Goal: Task Accomplishment & Management: Use online tool/utility

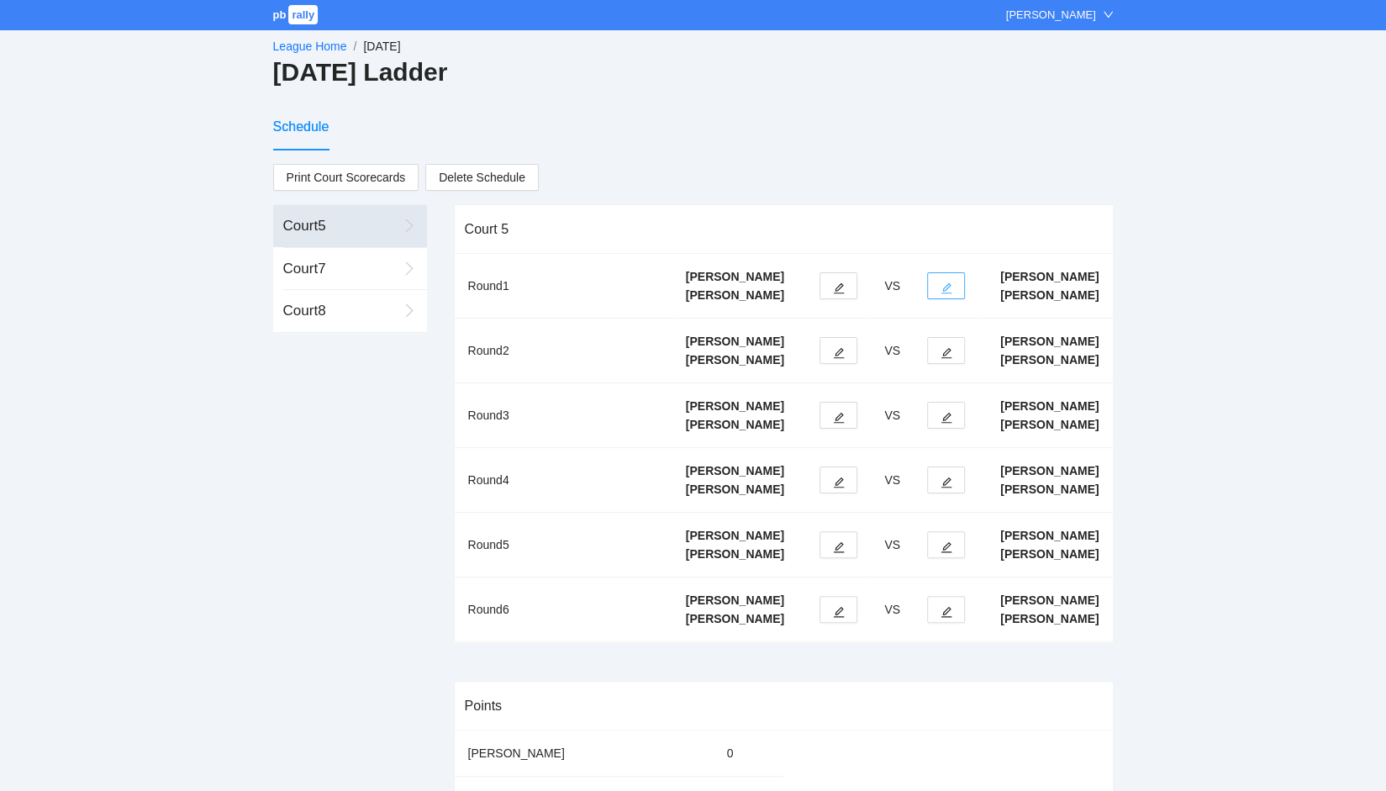
click at [955, 295] on button "button" at bounding box center [946, 285] width 38 height 27
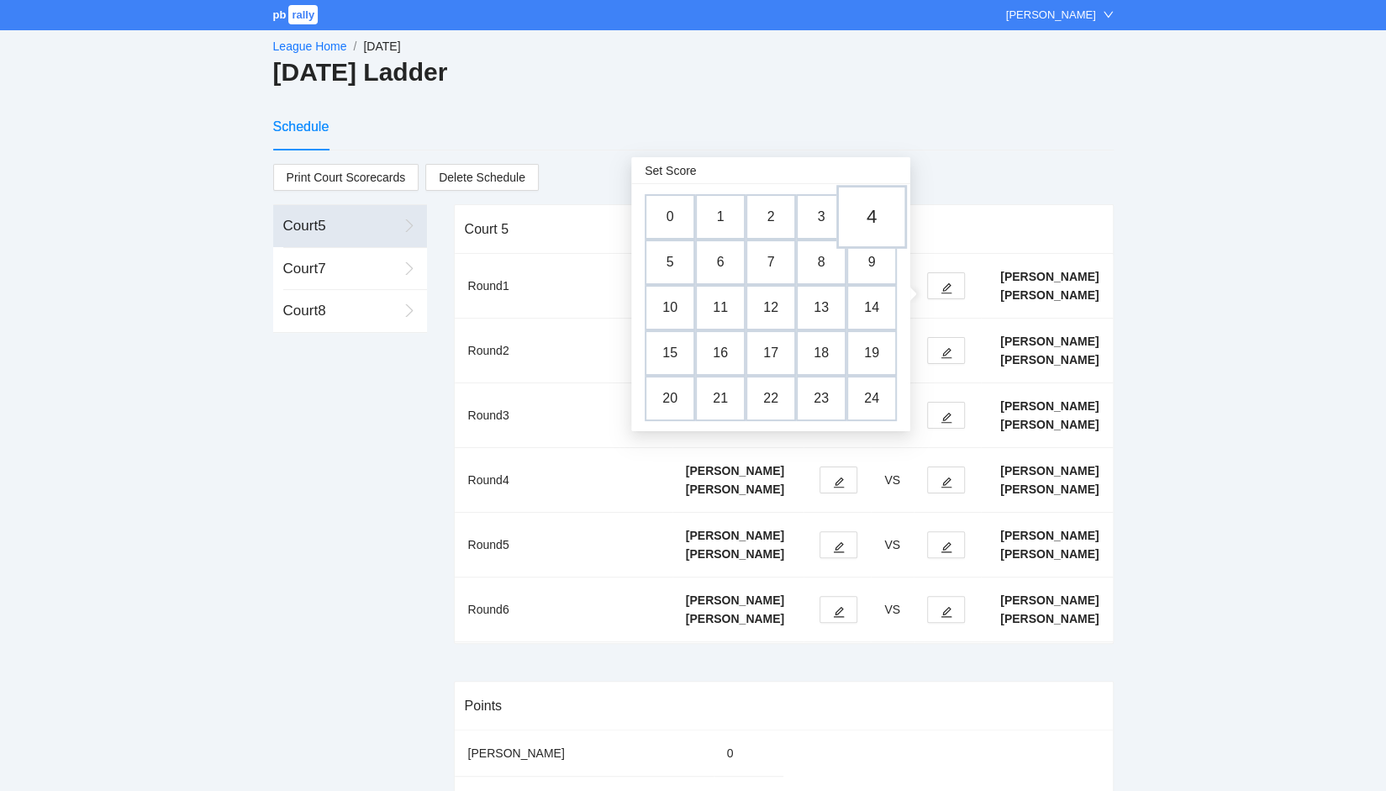
click at [862, 221] on td "4" at bounding box center [871, 217] width 71 height 64
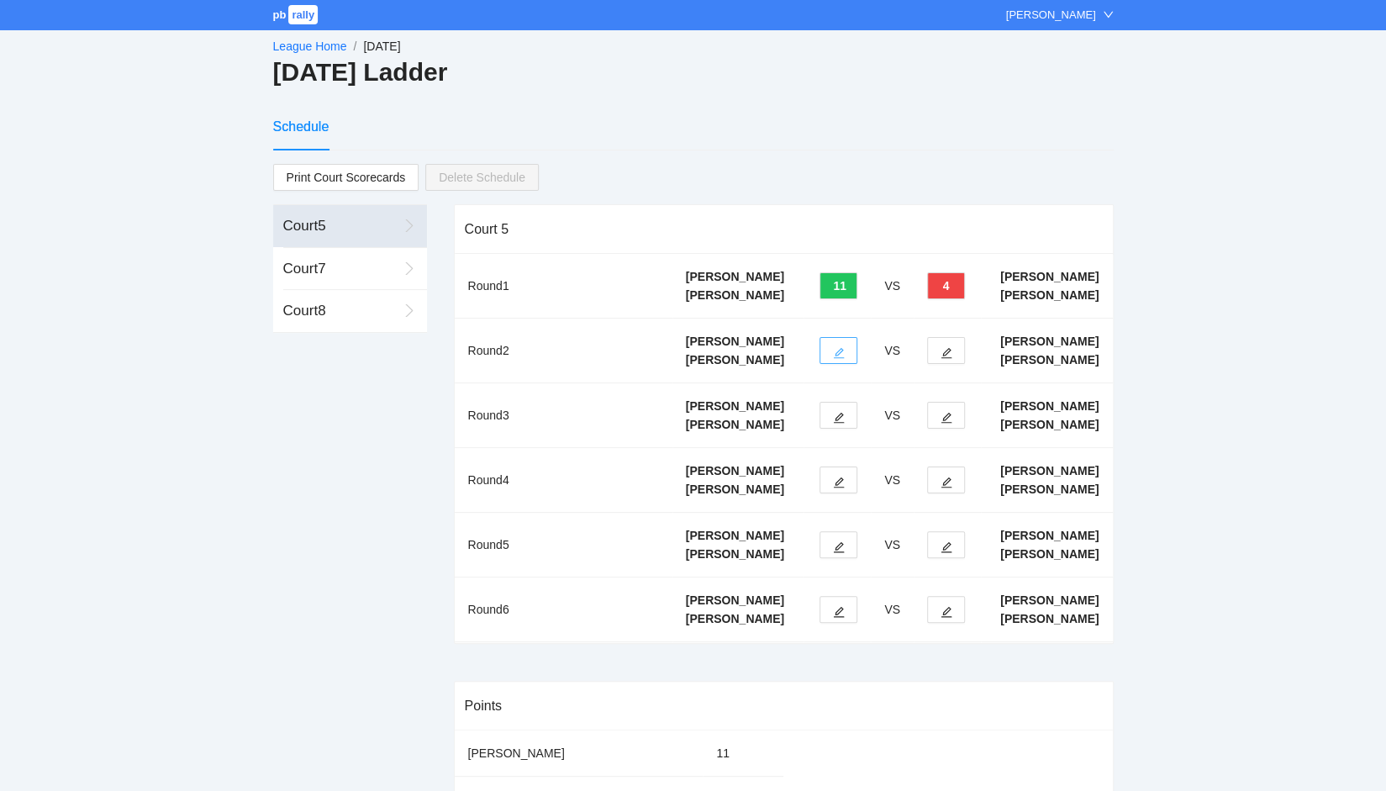
click at [836, 359] on icon "edit" at bounding box center [839, 353] width 12 height 12
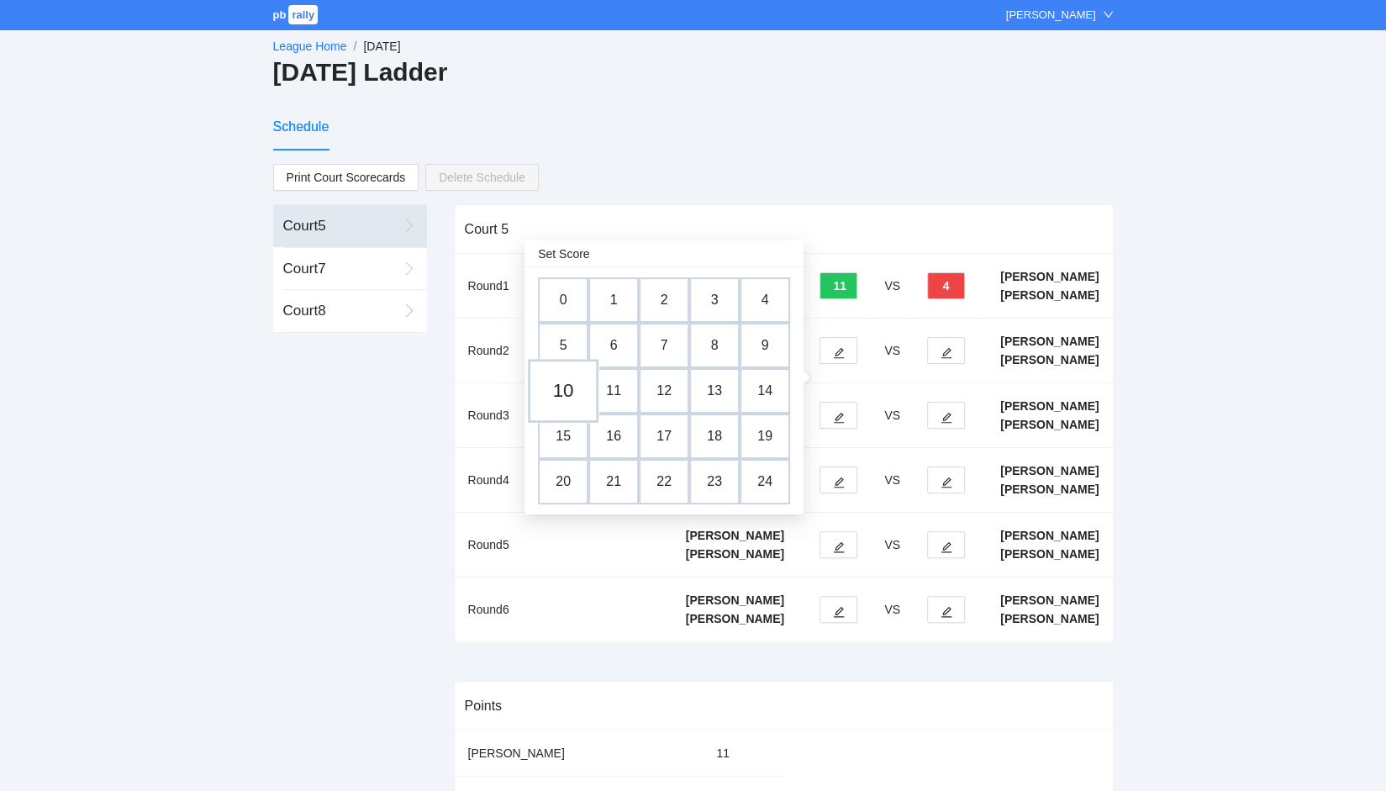
click at [554, 388] on td "10" at bounding box center [563, 391] width 71 height 64
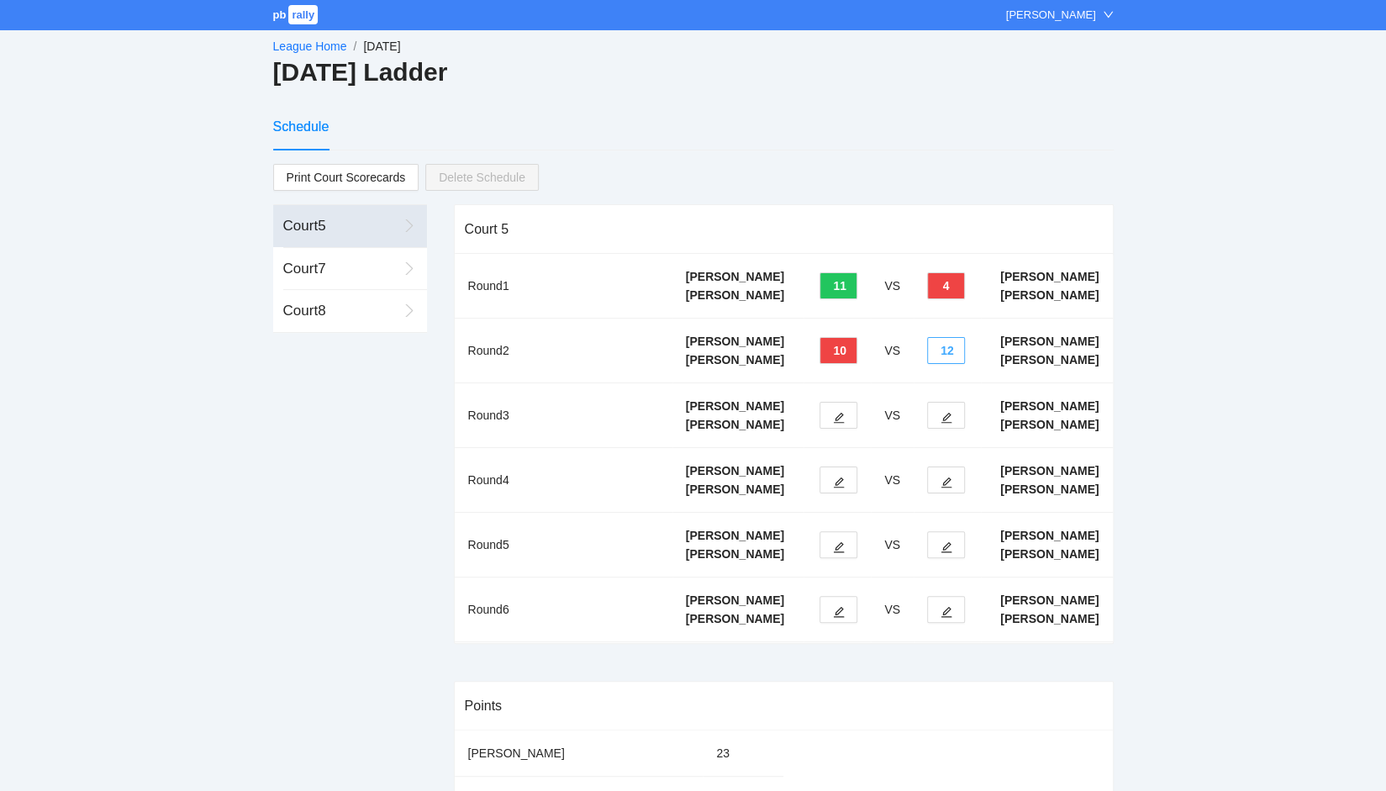
click at [942, 364] on button "12" at bounding box center [946, 350] width 38 height 27
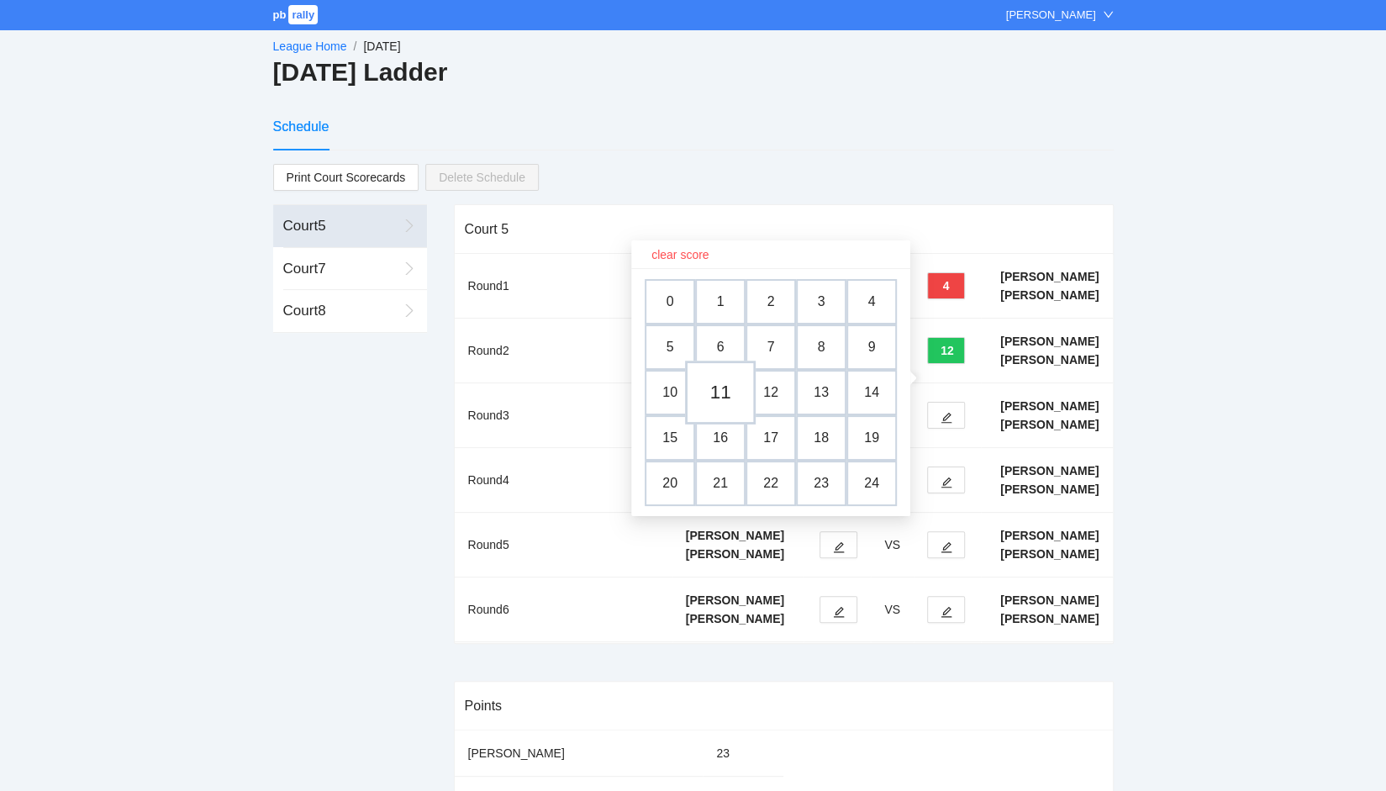
click at [721, 390] on td "11" at bounding box center [720, 393] width 71 height 64
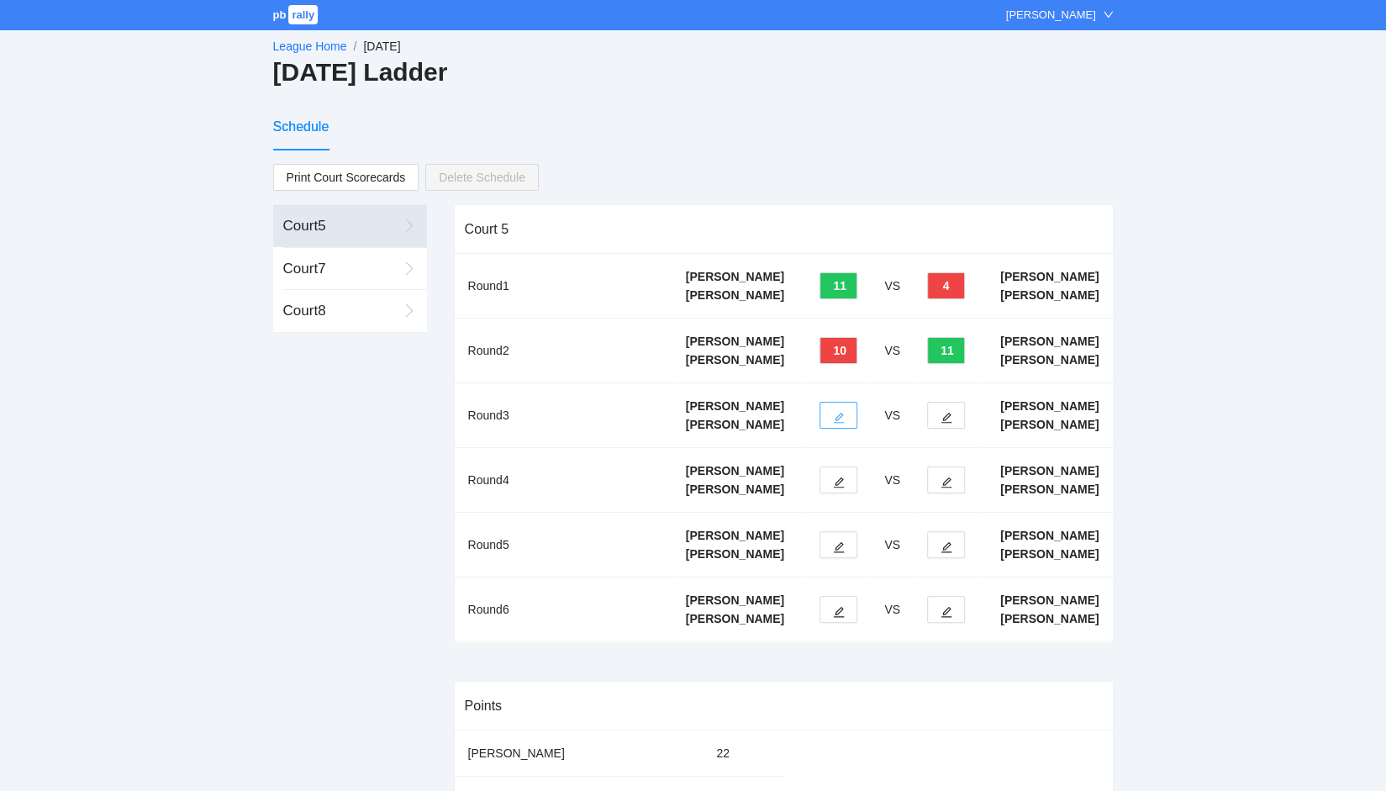
click at [839, 424] on icon "edit" at bounding box center [839, 418] width 12 height 12
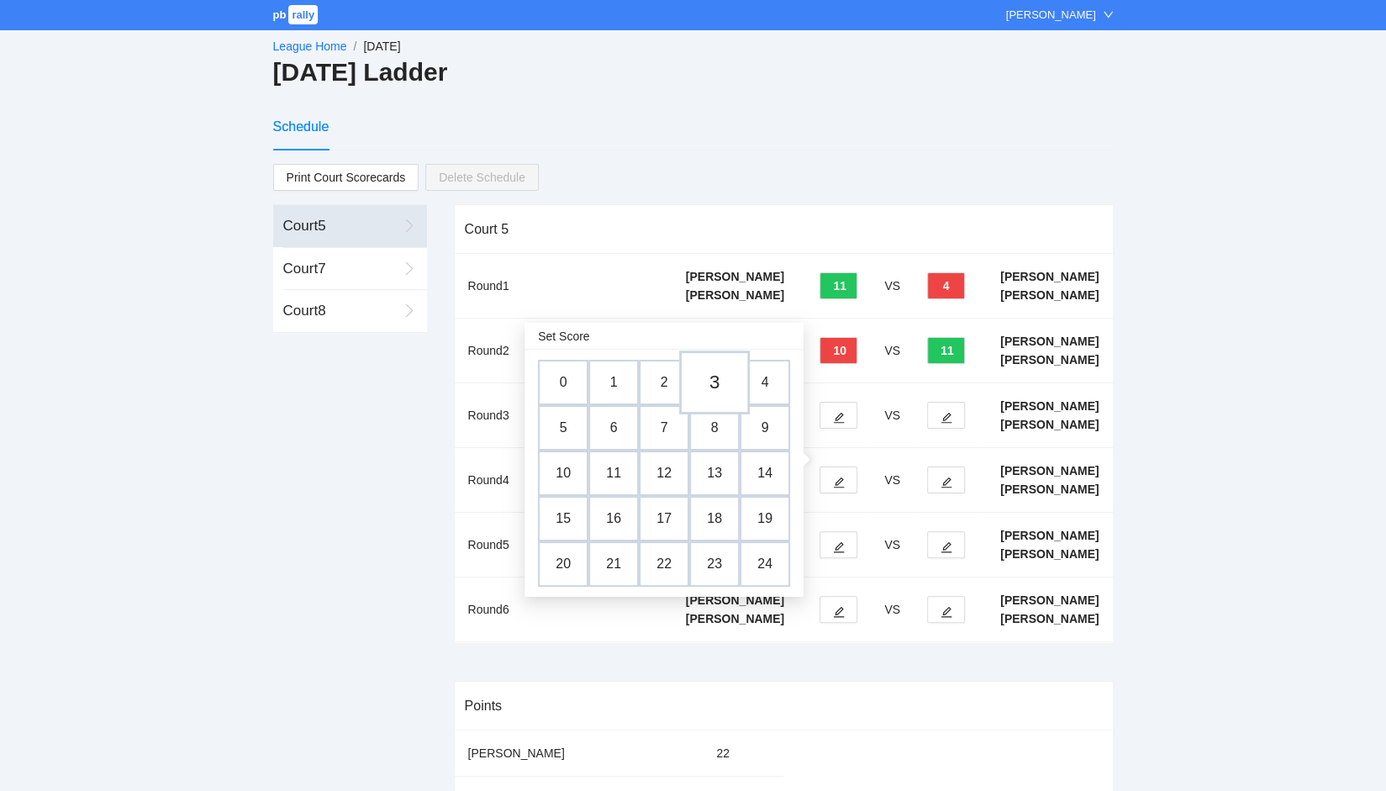
click at [714, 376] on td "3" at bounding box center [714, 383] width 71 height 64
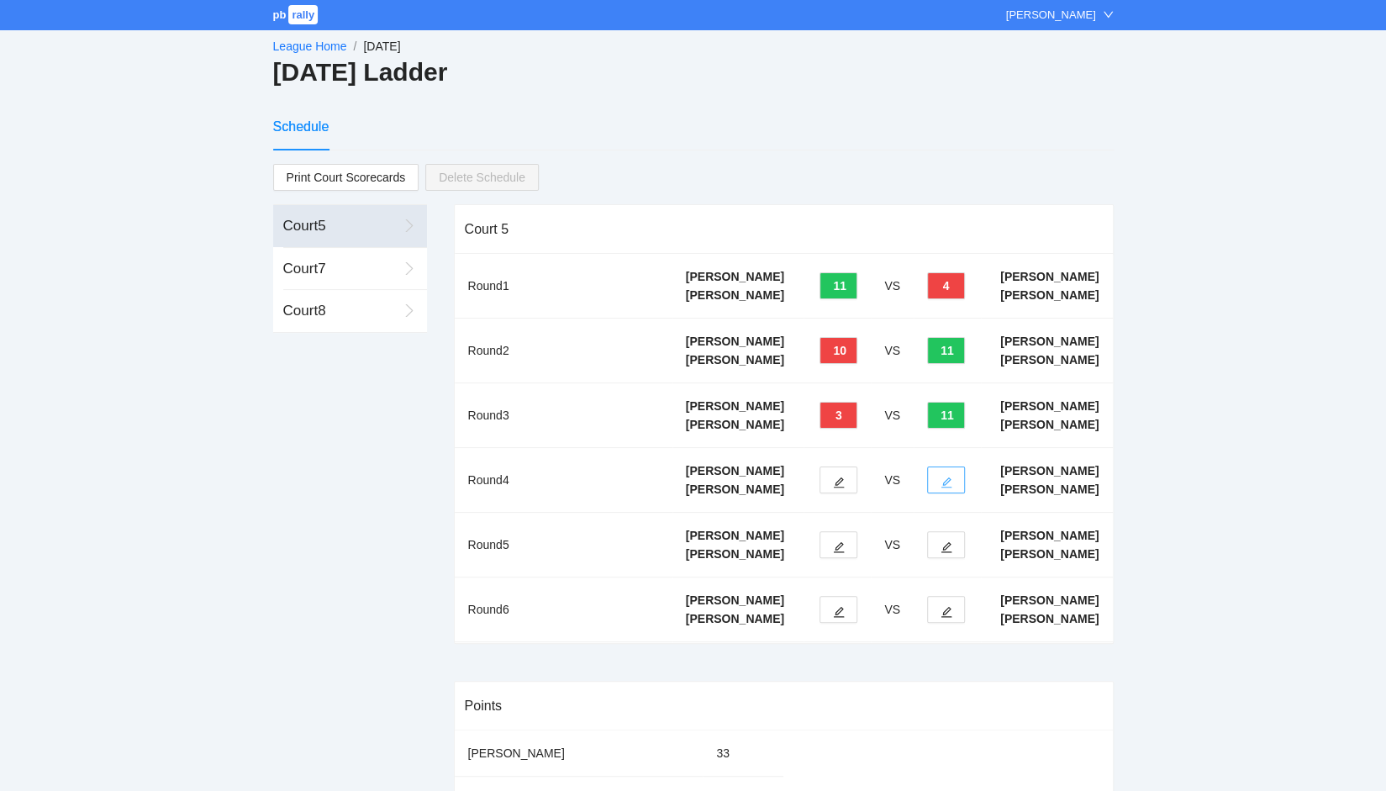
click at [943, 488] on icon "edit" at bounding box center [947, 483] width 12 height 12
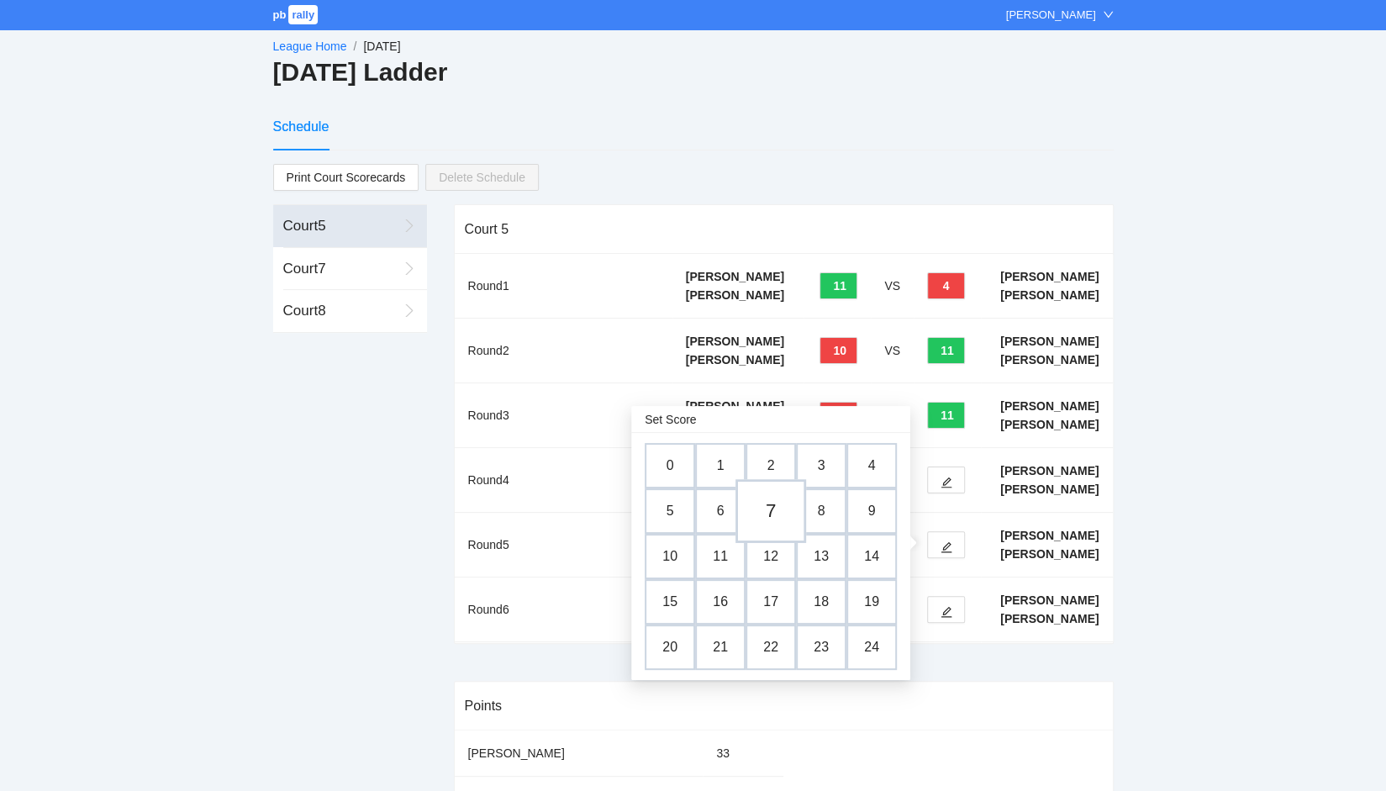
click at [759, 502] on td "7" at bounding box center [770, 511] width 71 height 64
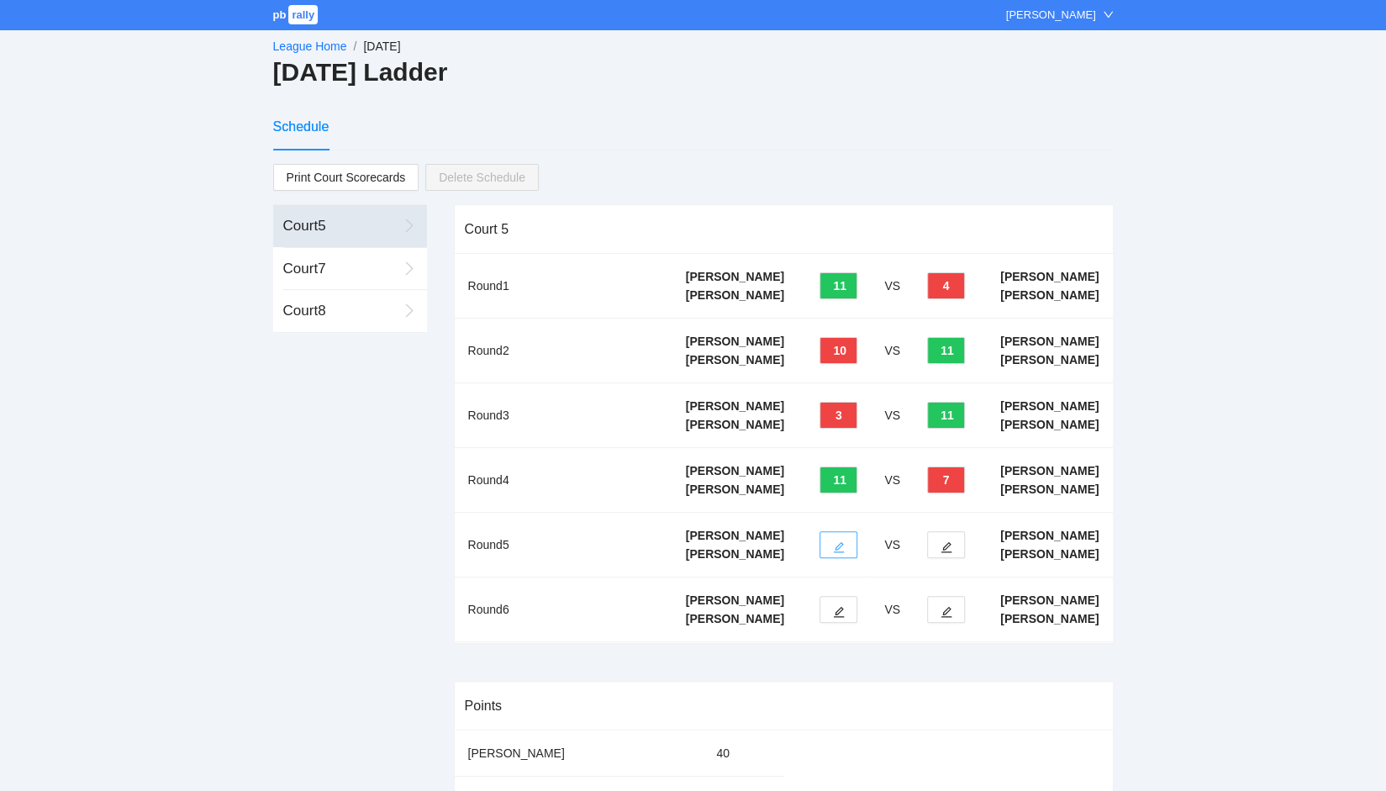
click at [842, 553] on icon "edit" at bounding box center [839, 547] width 12 height 12
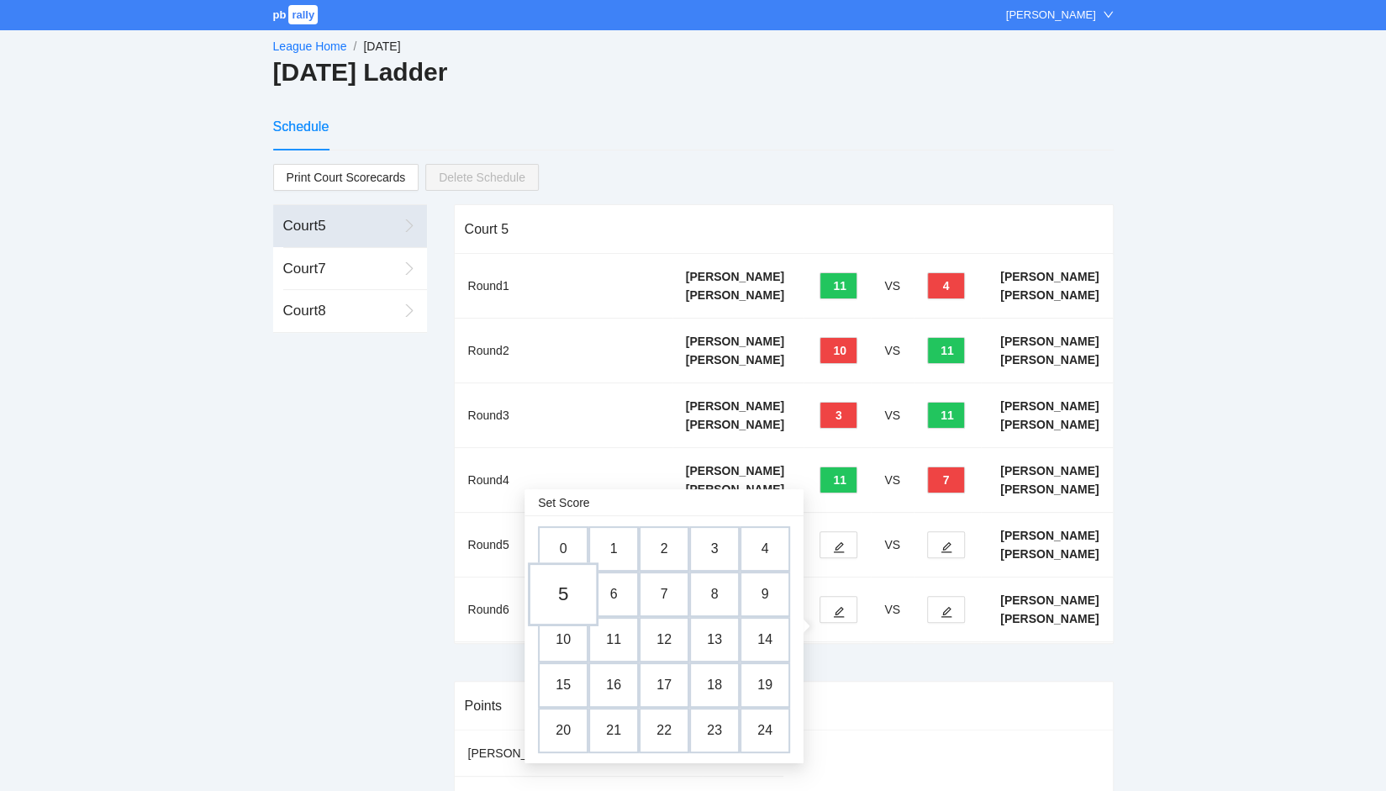
click at [568, 596] on td "5" at bounding box center [563, 594] width 71 height 64
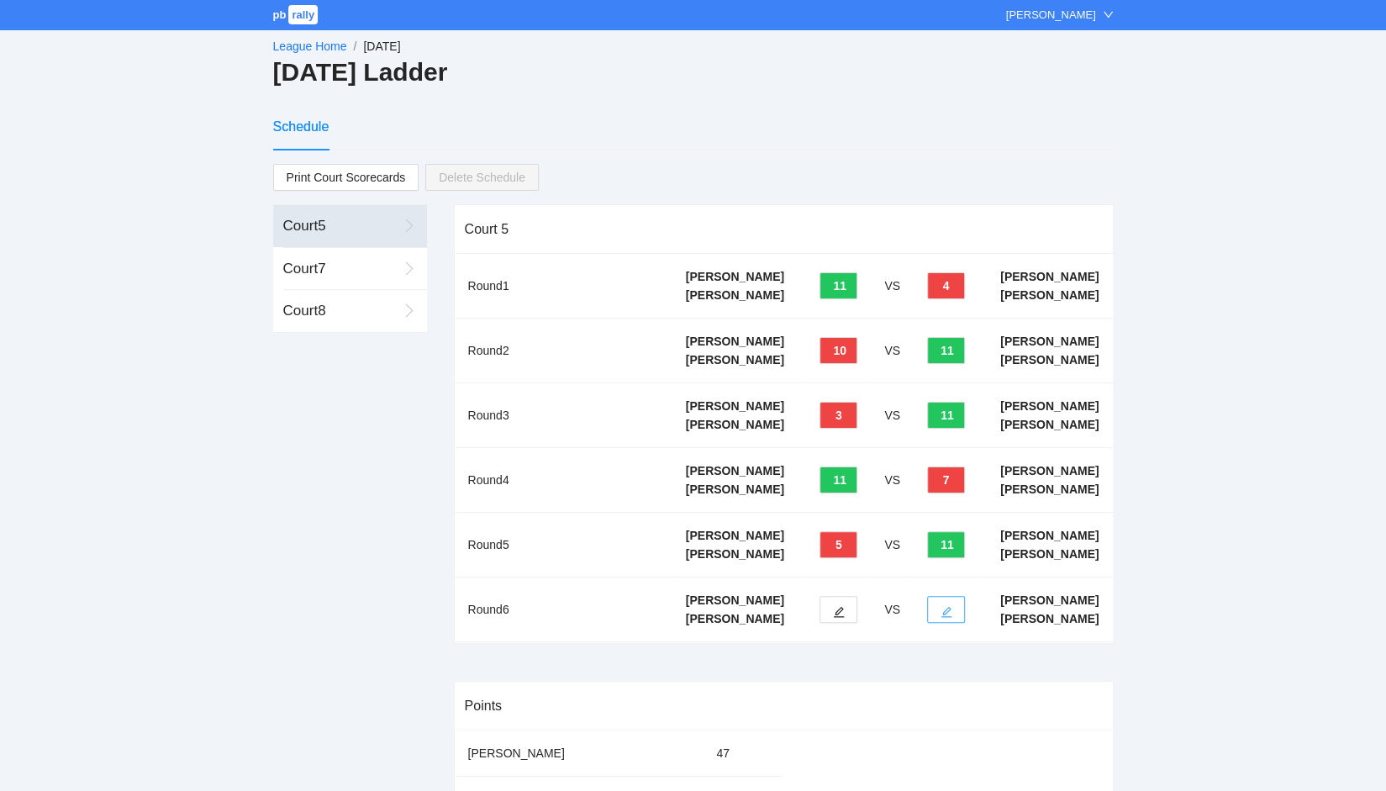
click at [946, 618] on icon "edit" at bounding box center [947, 612] width 12 height 12
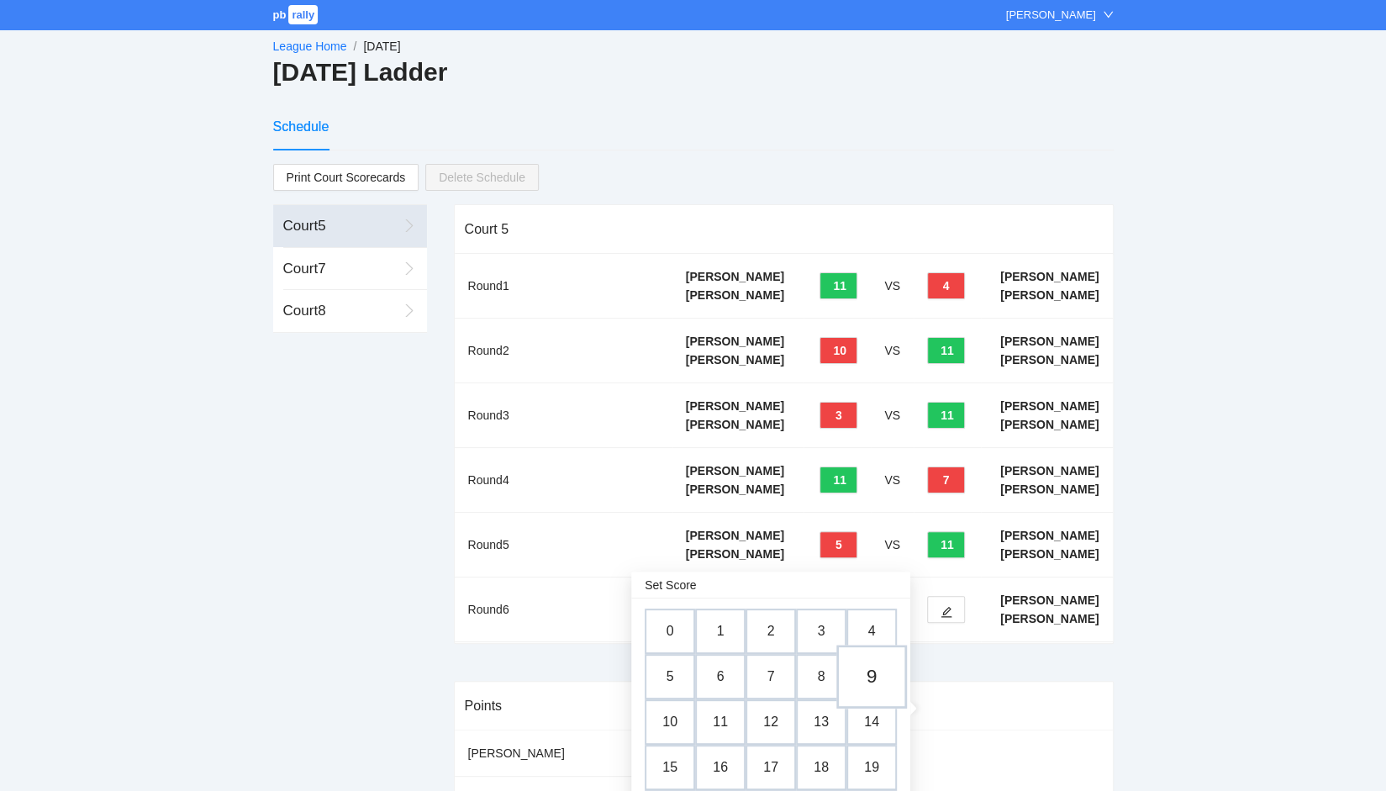
click at [869, 677] on td "9" at bounding box center [871, 677] width 71 height 64
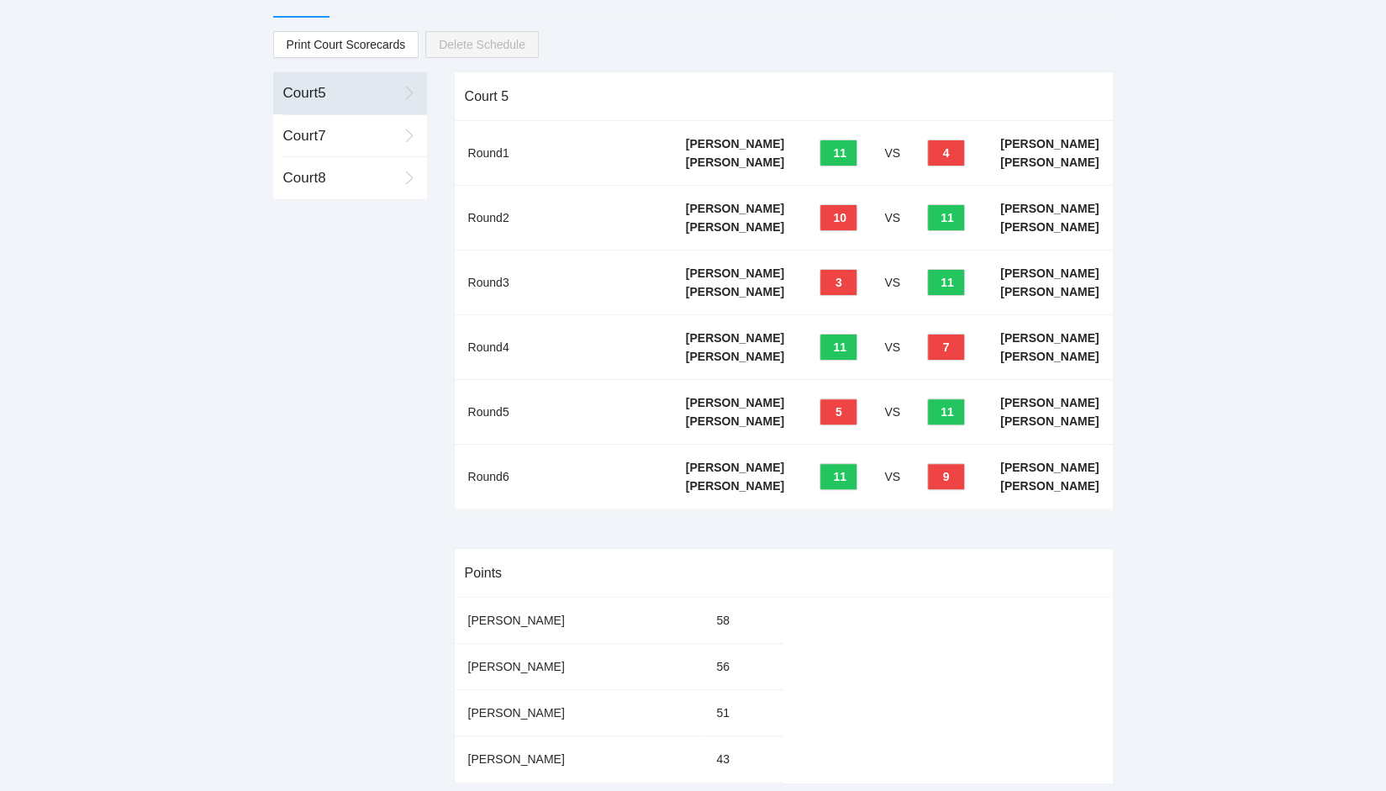
scroll to position [239, 0]
click at [326, 167] on div "Court 8" at bounding box center [340, 178] width 114 height 22
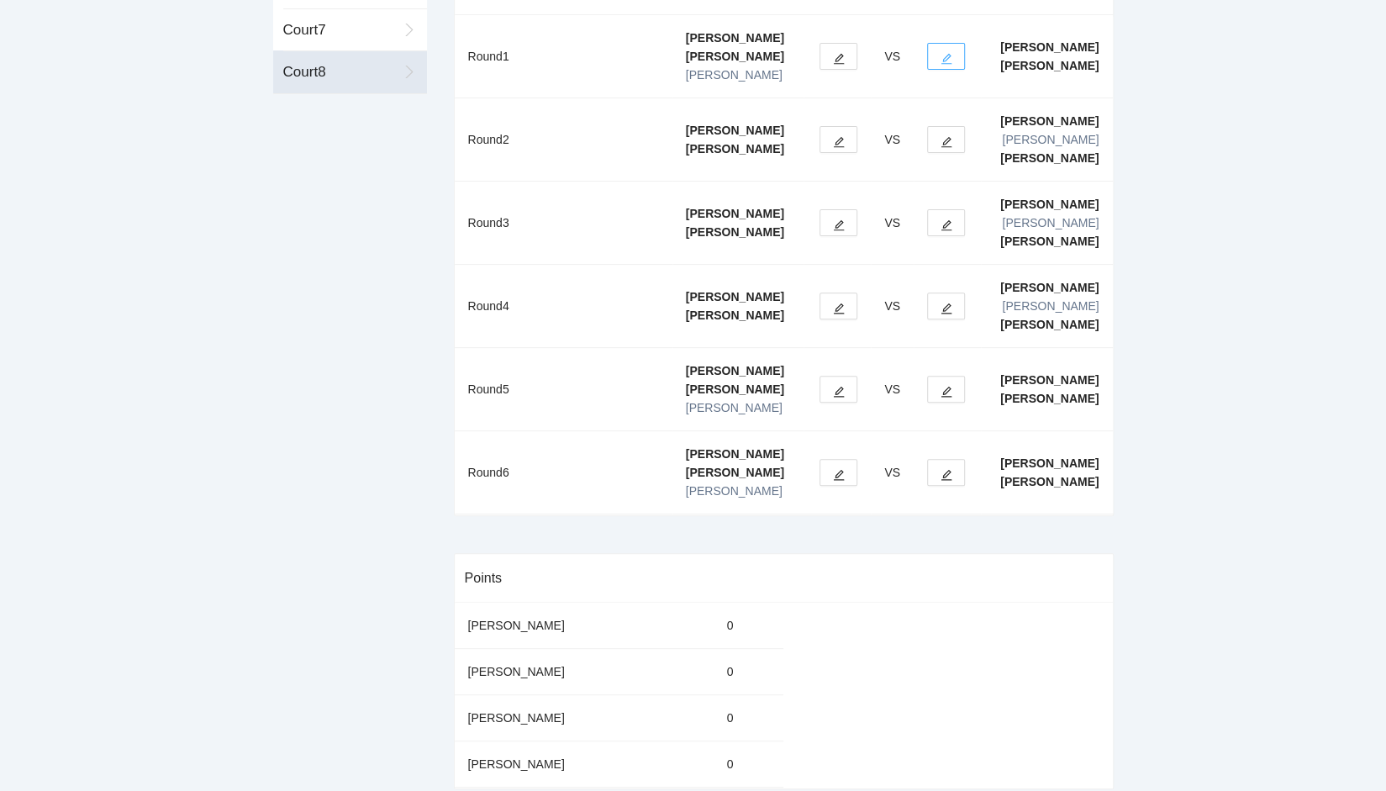
click at [949, 55] on icon "edit" at bounding box center [946, 59] width 11 height 11
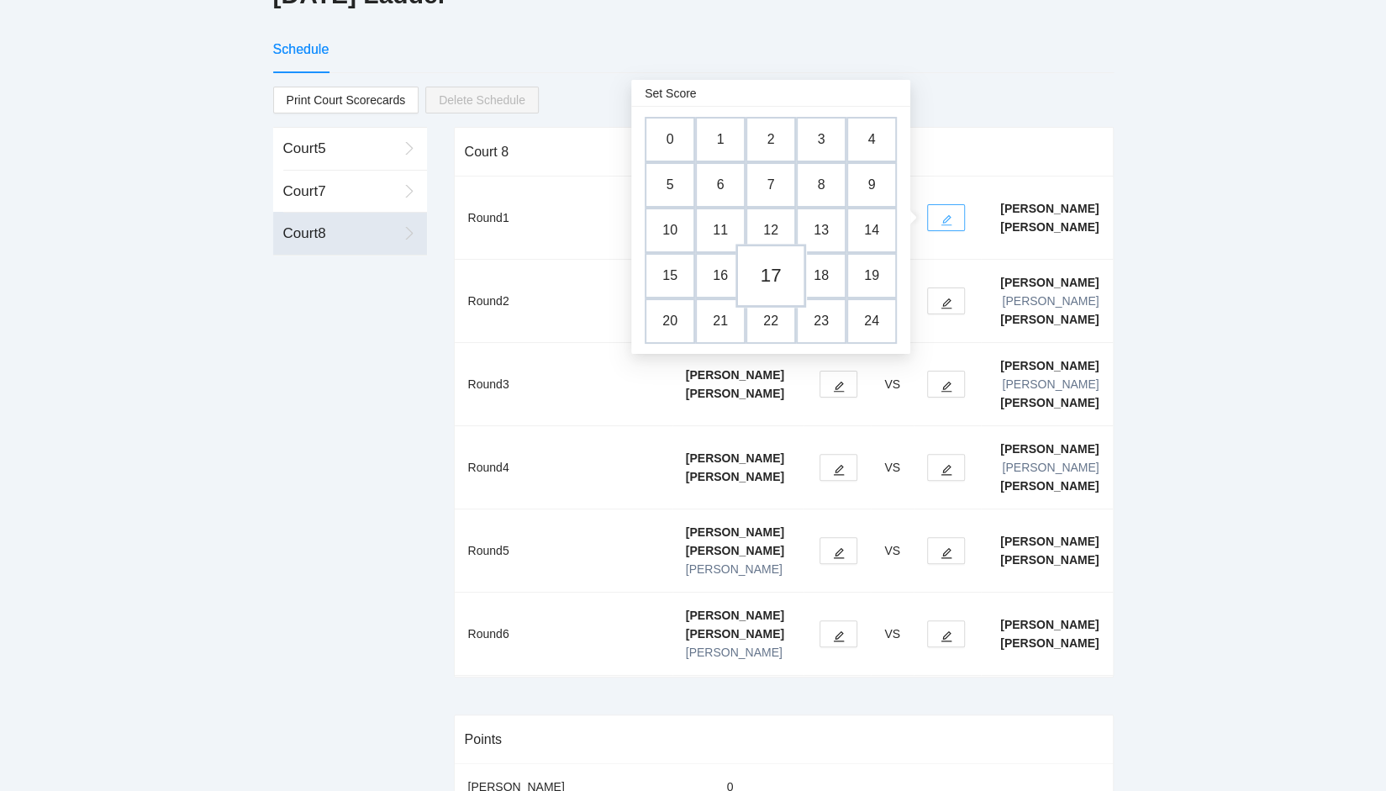
scroll to position [71, 0]
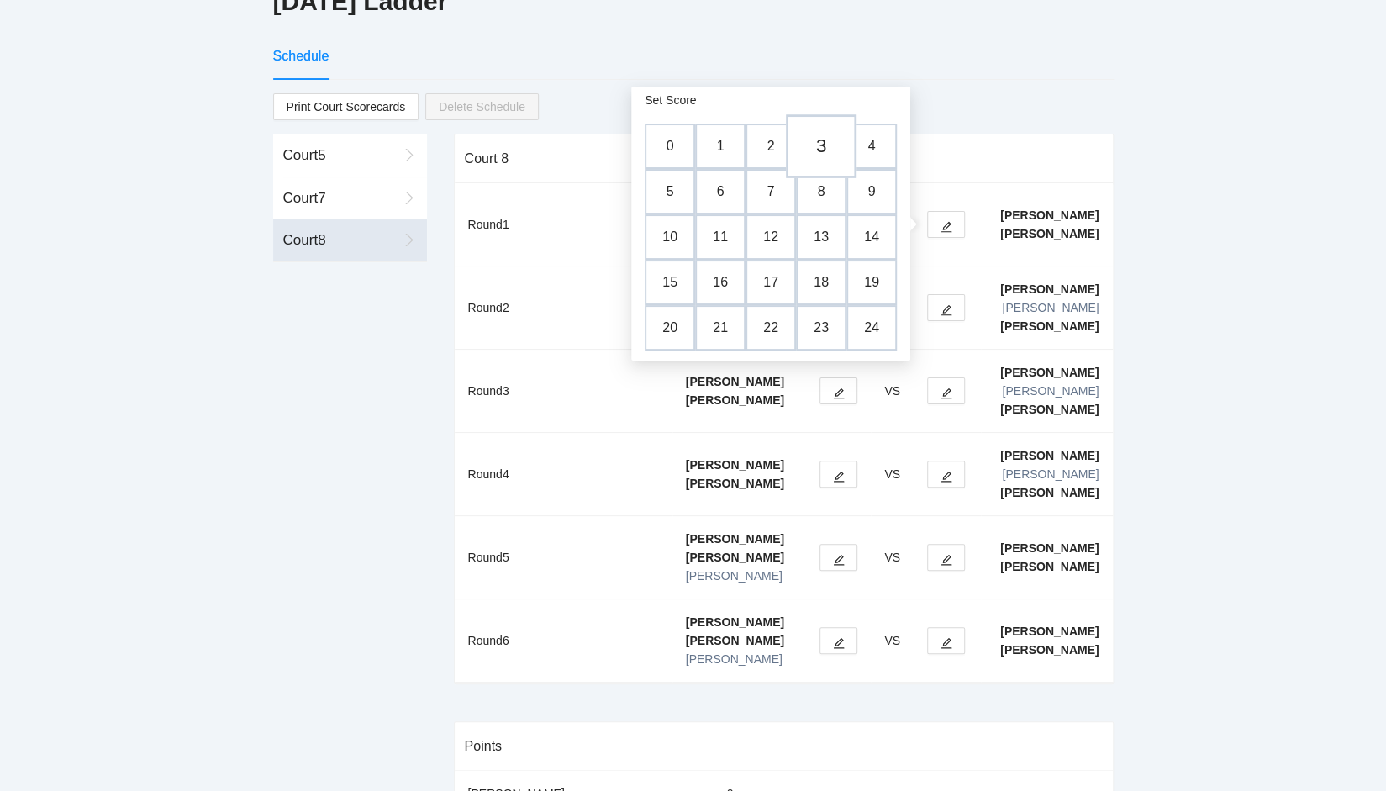
click at [827, 150] on td "3" at bounding box center [821, 147] width 71 height 64
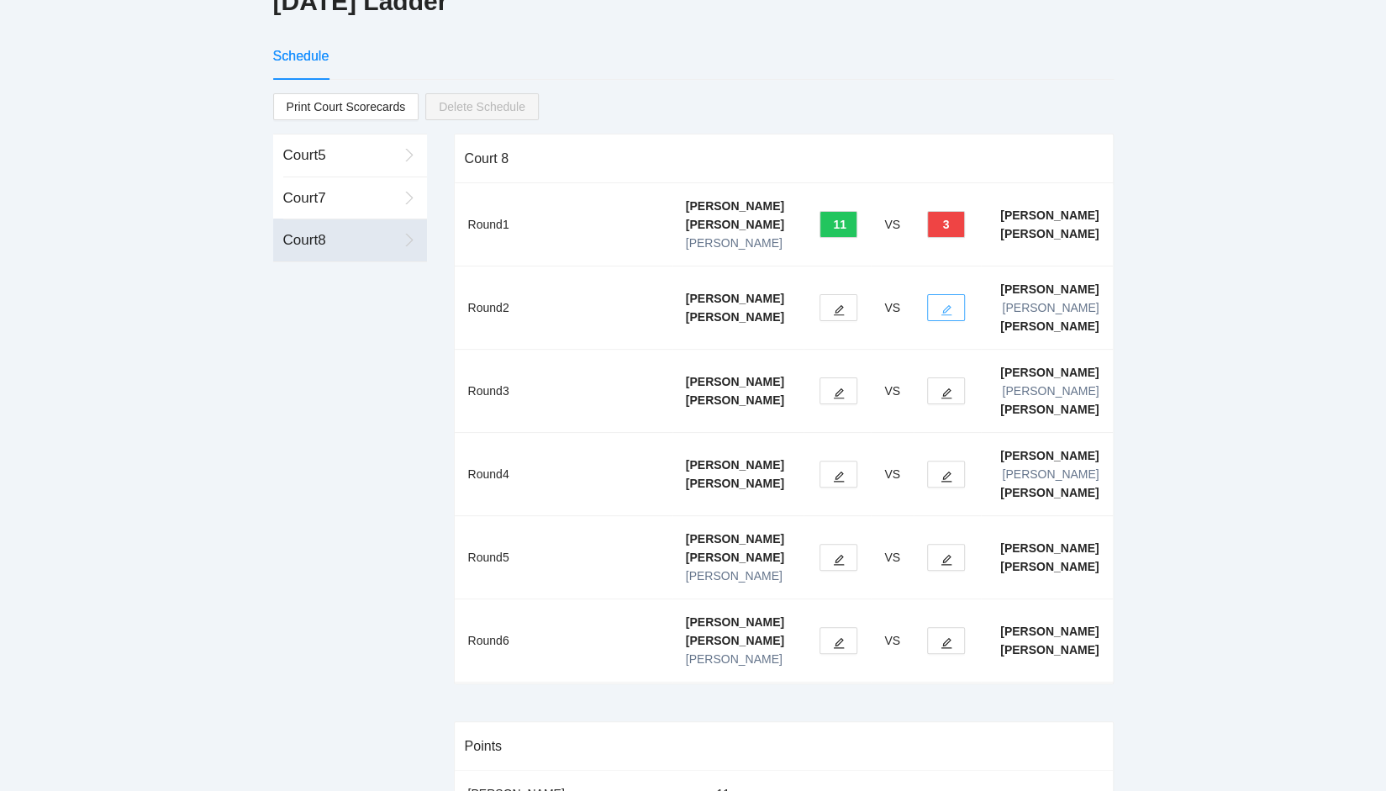
click at [941, 307] on icon "edit" at bounding box center [947, 310] width 12 height 12
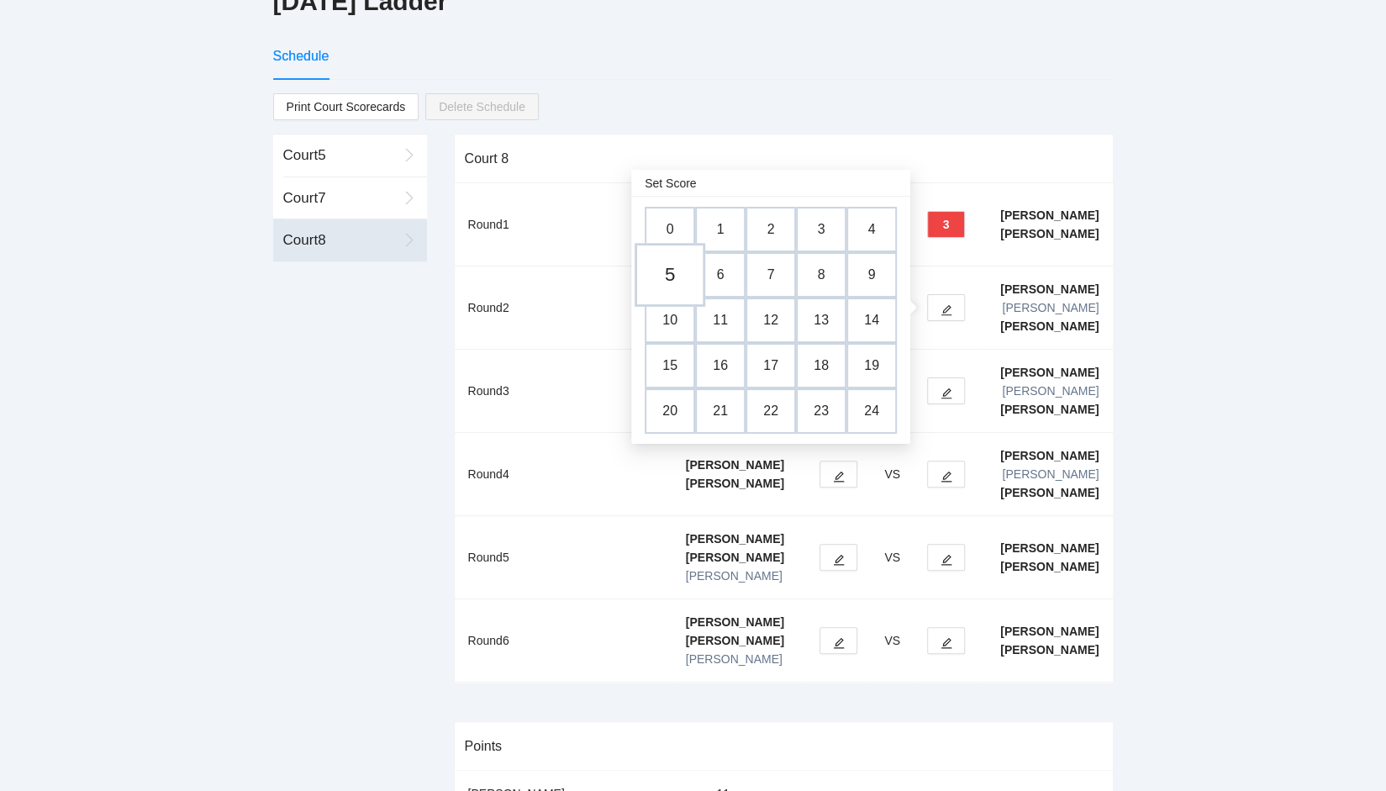
click at [672, 277] on td "5" at bounding box center [670, 276] width 71 height 64
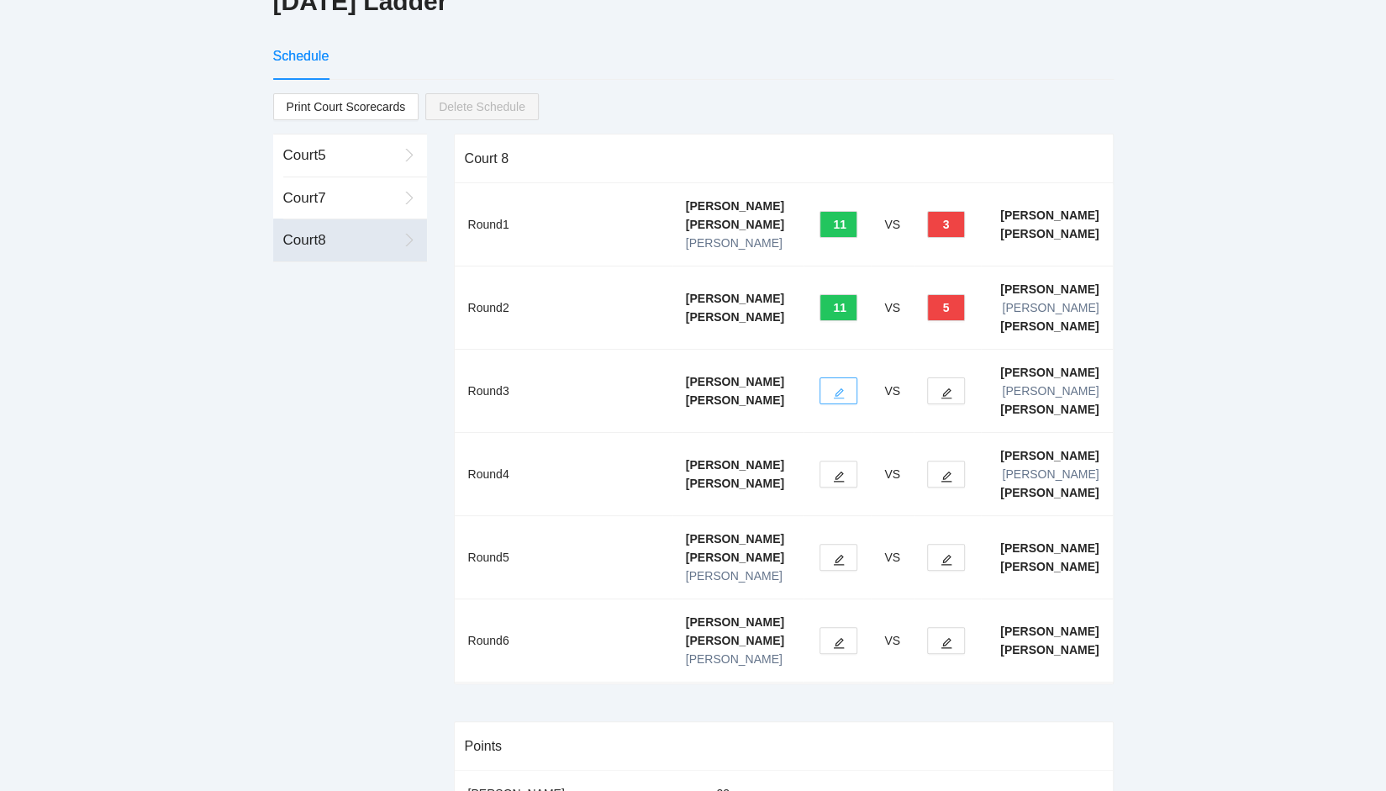
click at [834, 391] on icon "edit" at bounding box center [839, 394] width 12 height 12
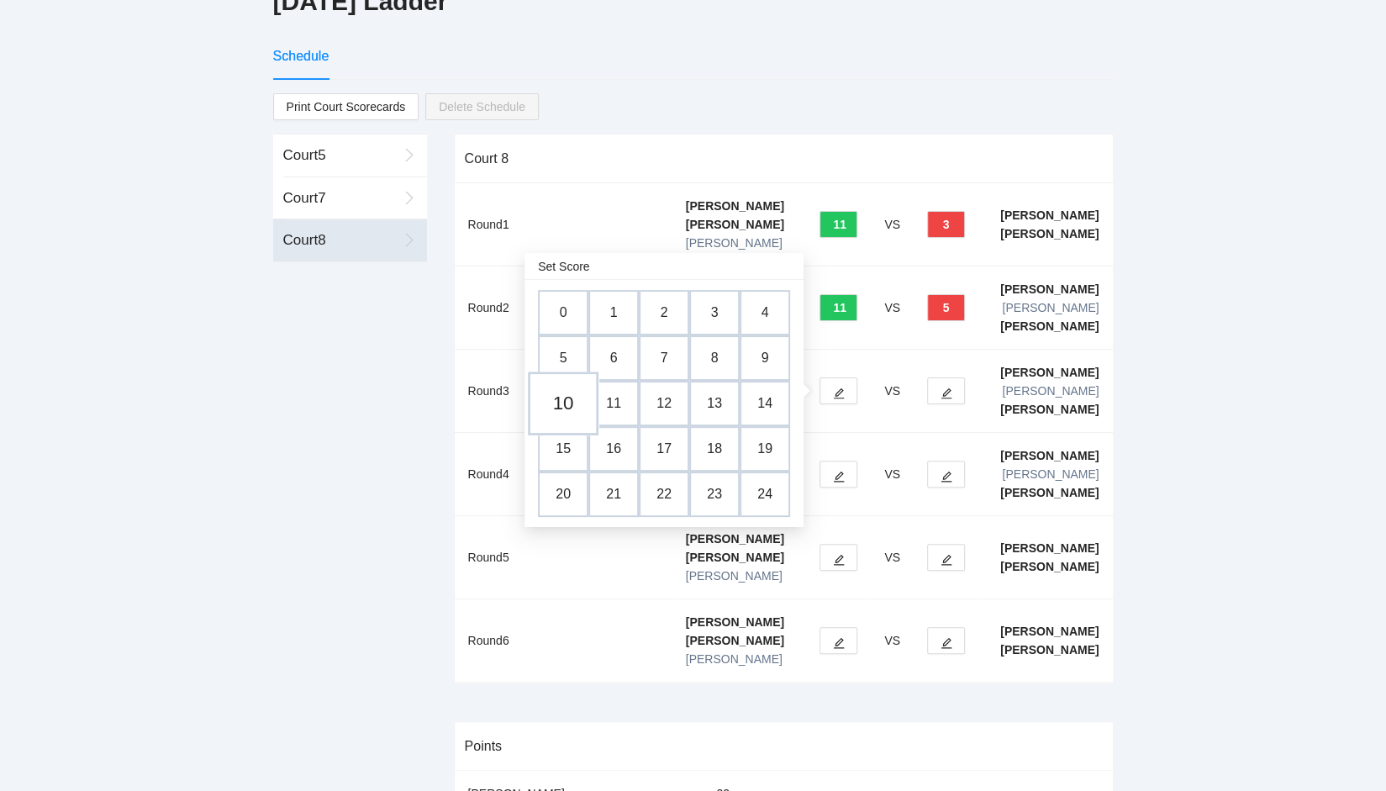
click at [565, 406] on td "10" at bounding box center [563, 404] width 71 height 64
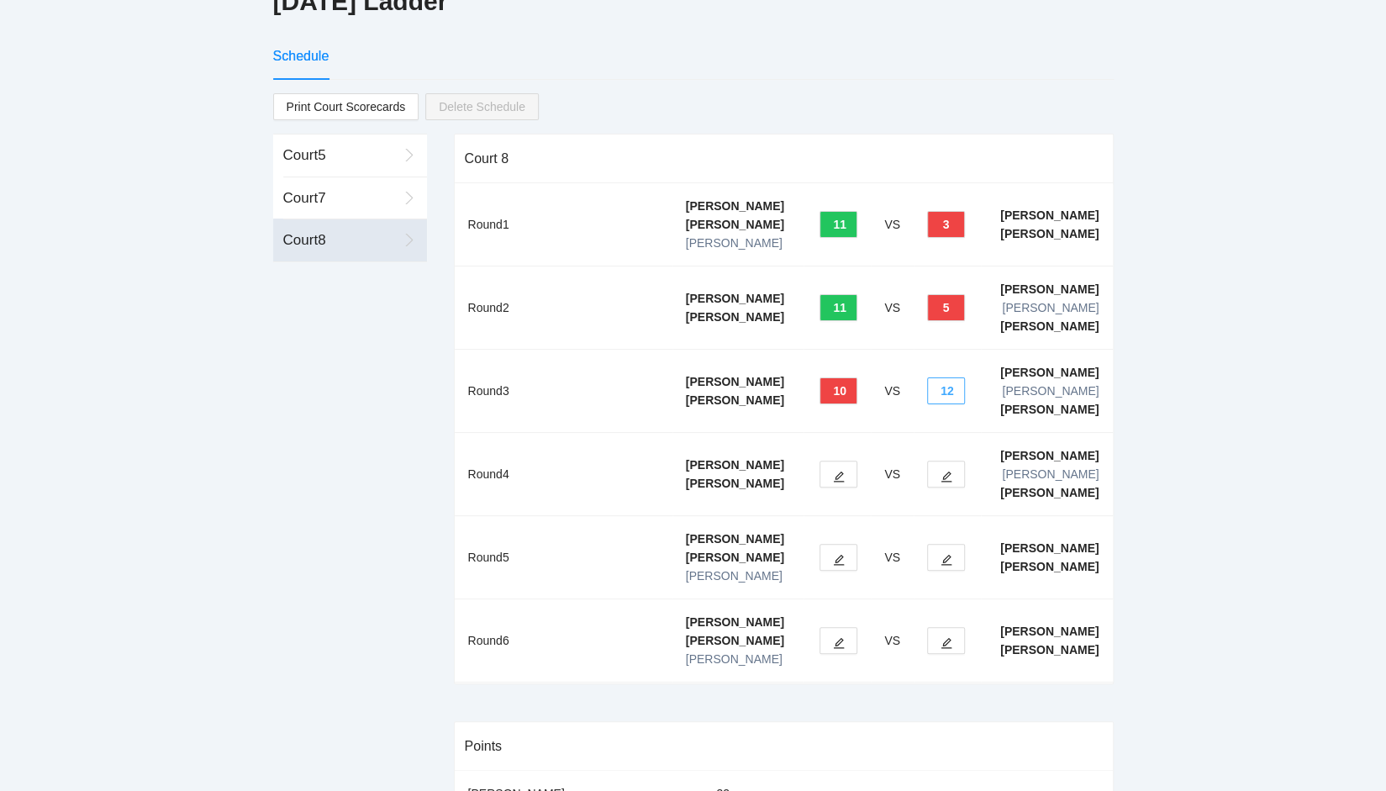
click at [940, 387] on button "12" at bounding box center [946, 390] width 38 height 27
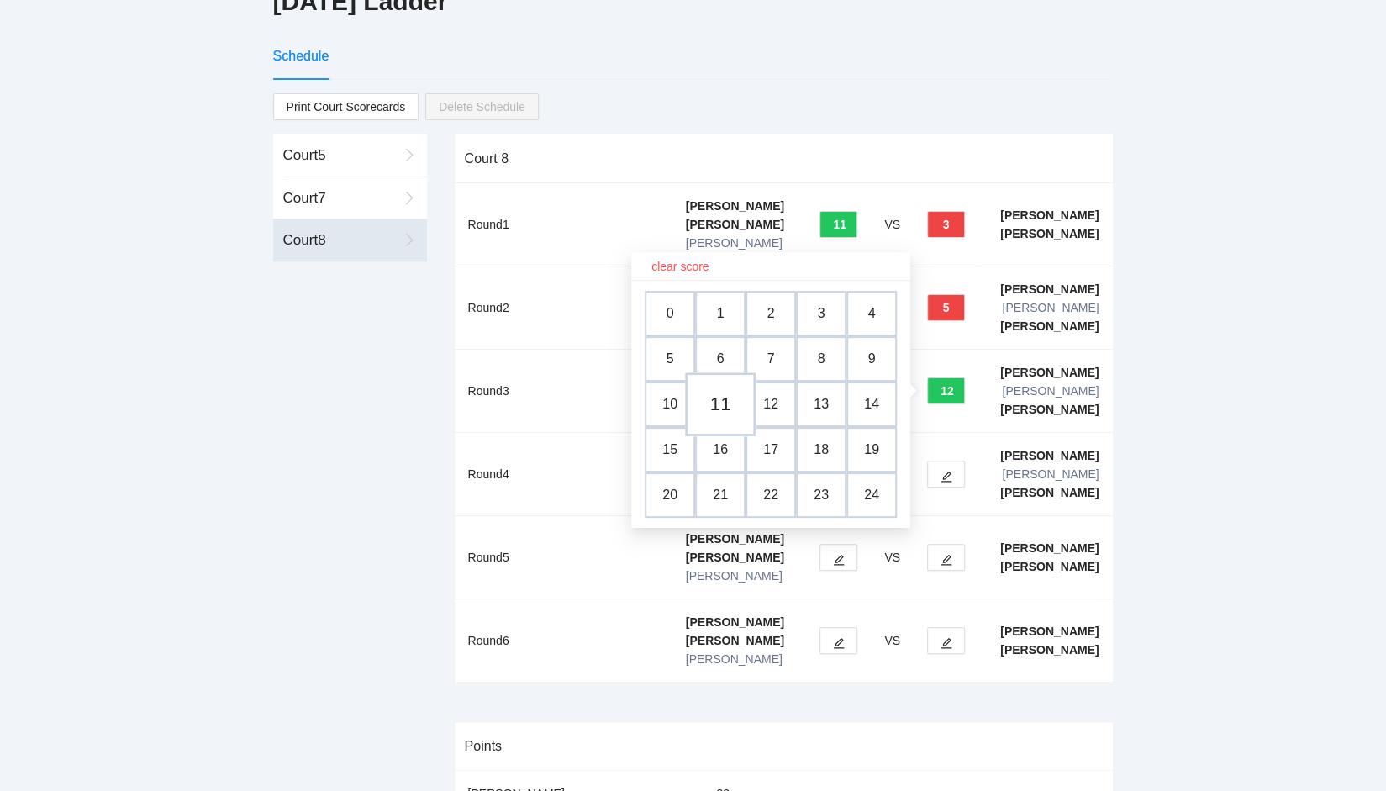
click at [726, 408] on td "11" at bounding box center [720, 405] width 71 height 64
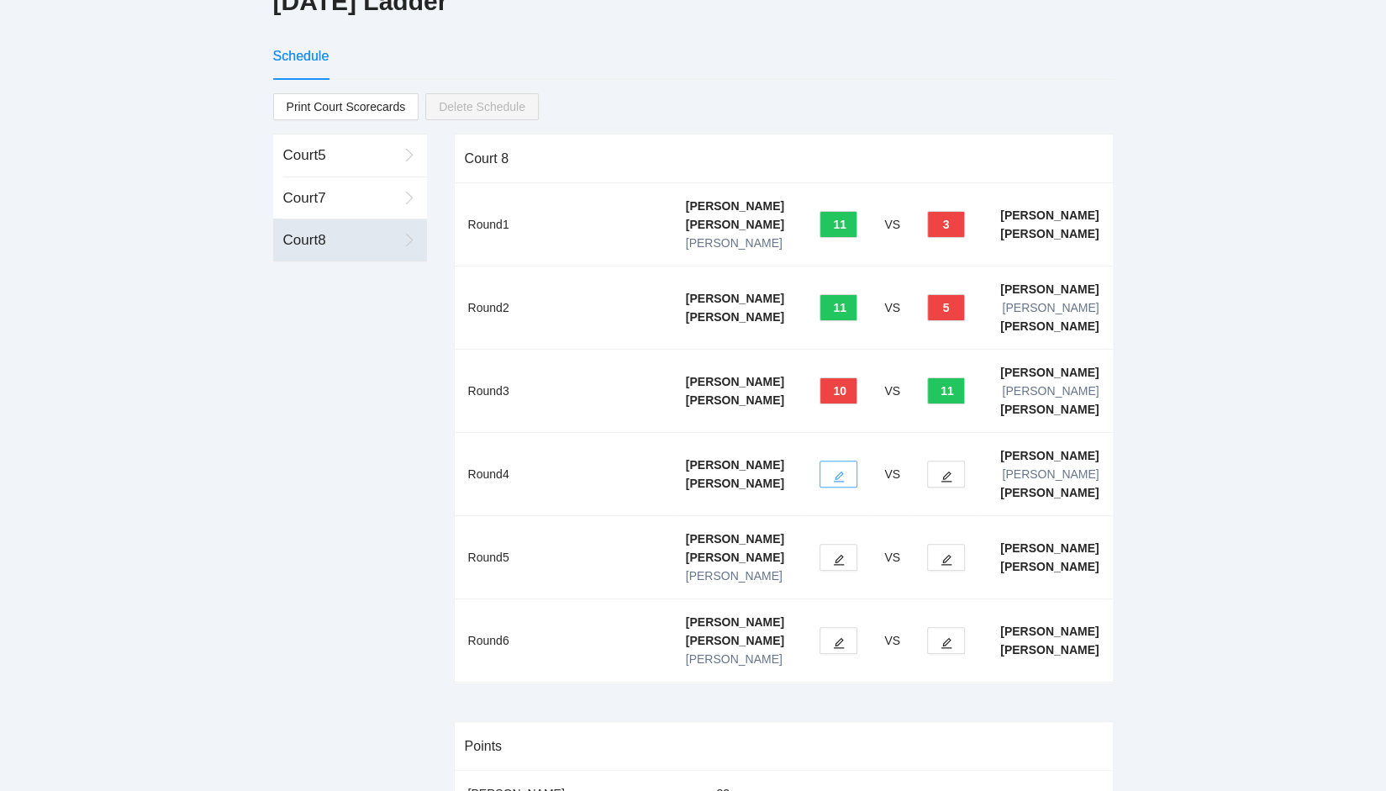
click at [836, 475] on icon "edit" at bounding box center [839, 477] width 12 height 12
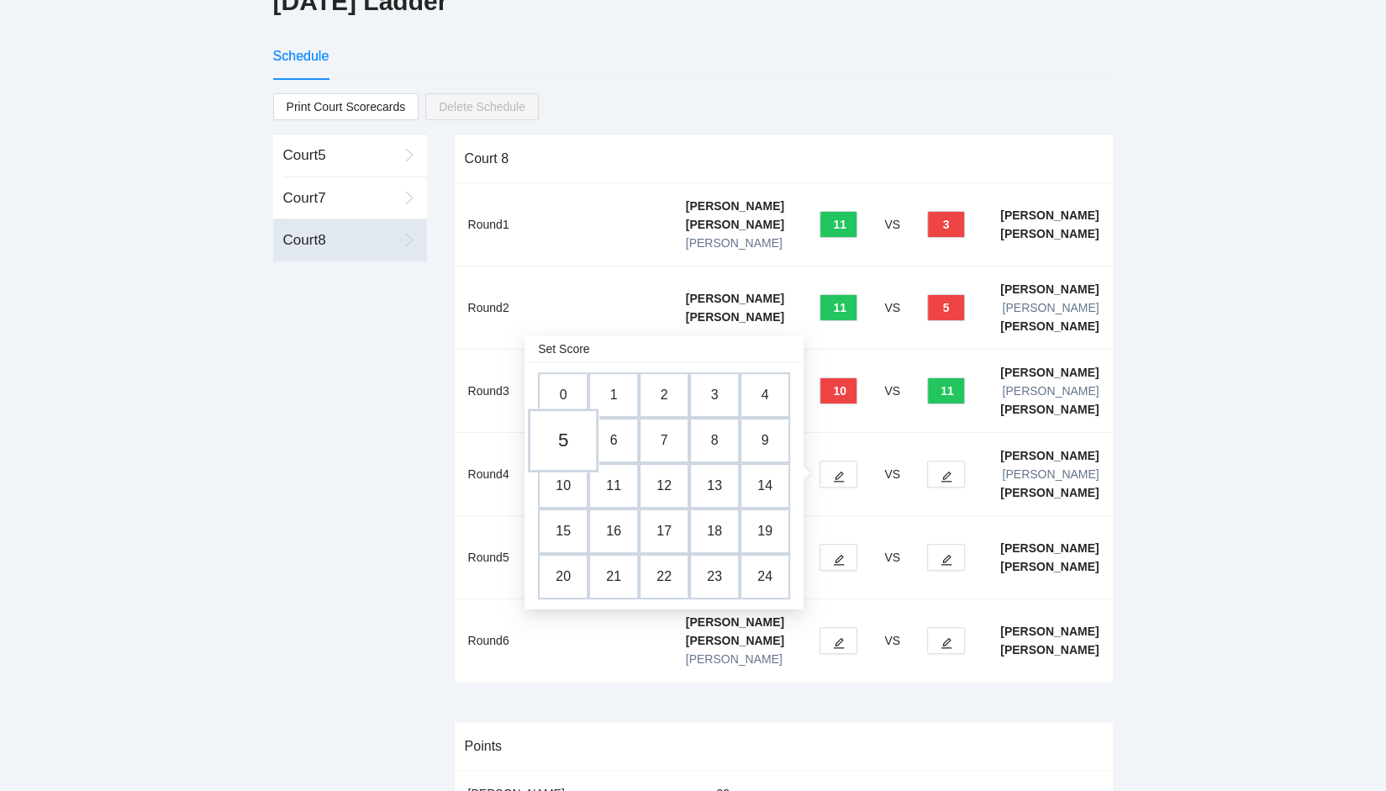
click at [556, 442] on td "5" at bounding box center [563, 441] width 71 height 64
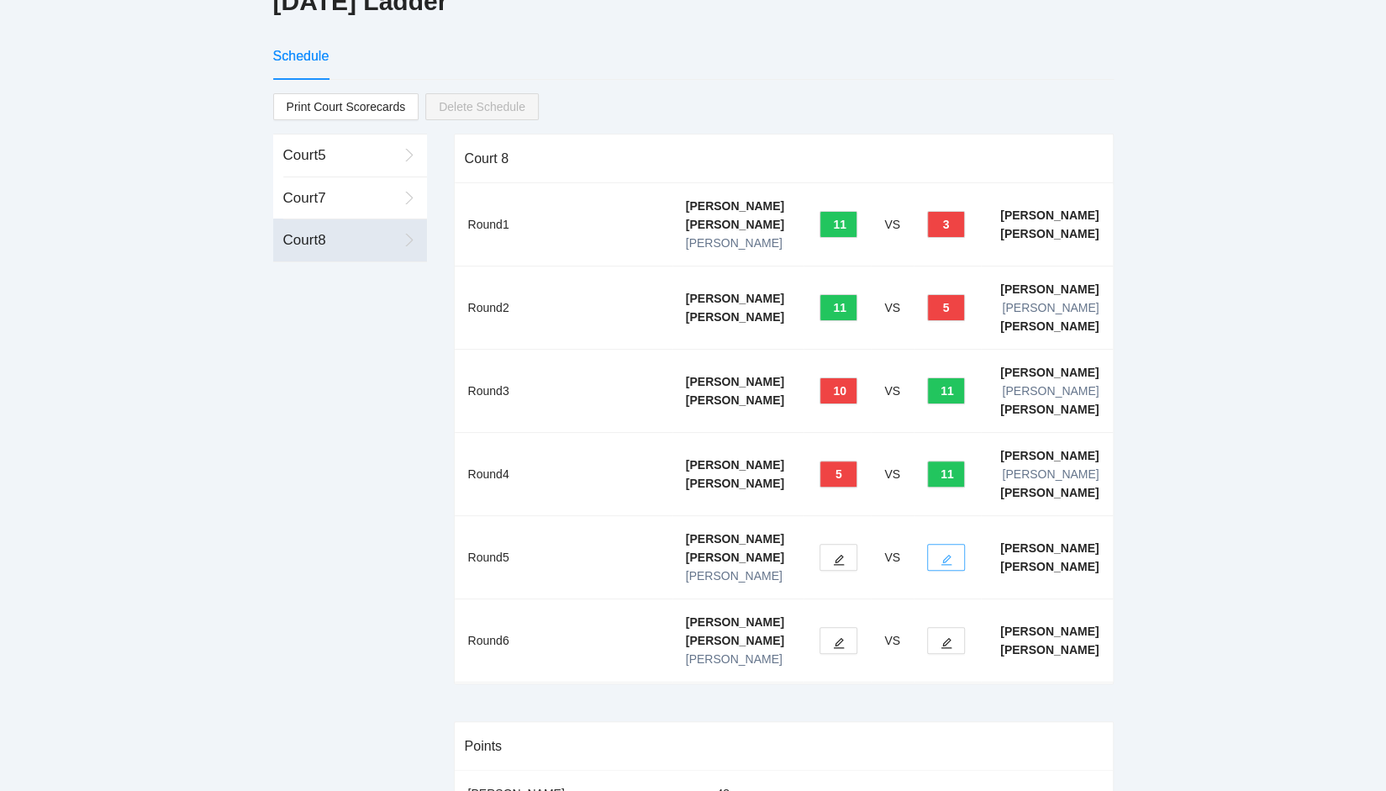
click at [958, 556] on button "button" at bounding box center [946, 557] width 38 height 27
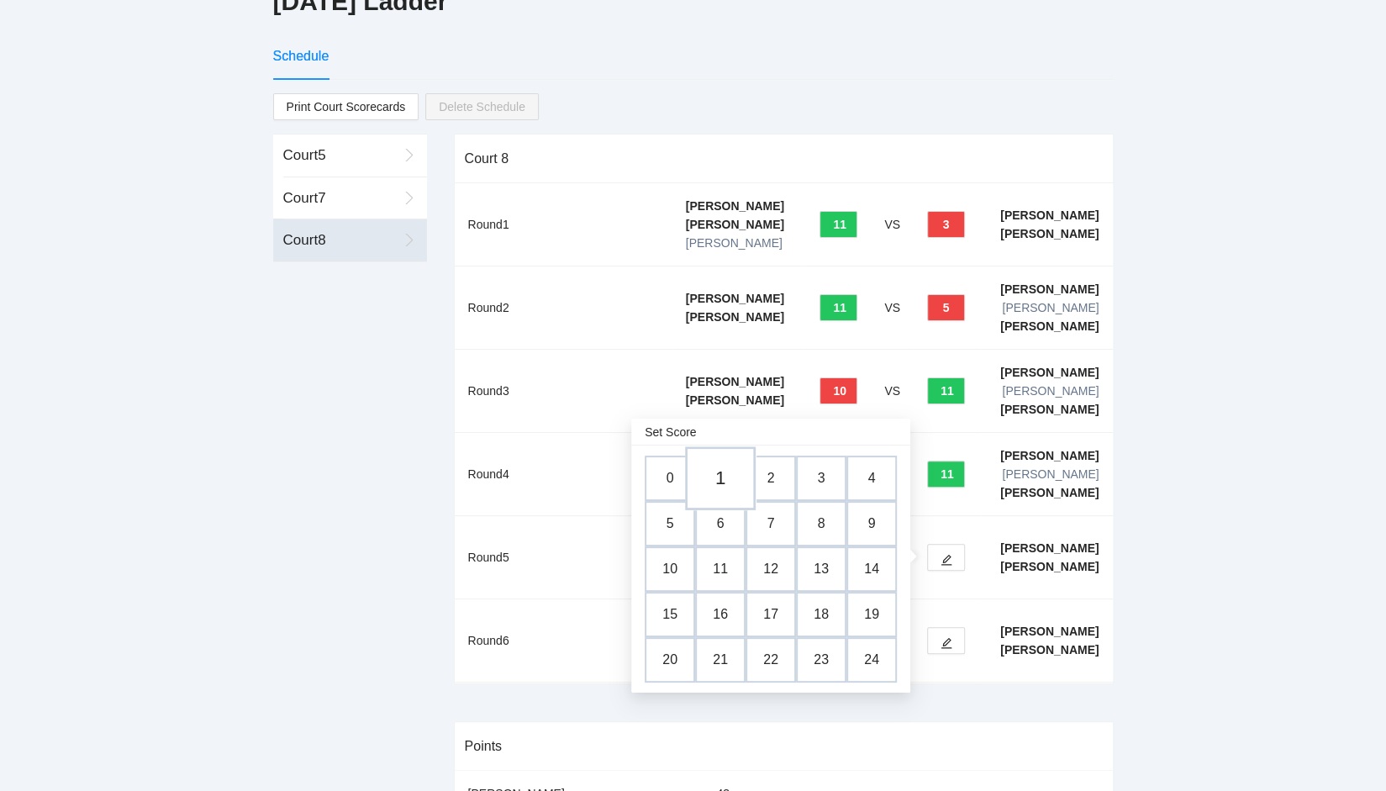
click at [724, 477] on td "1" at bounding box center [720, 479] width 71 height 64
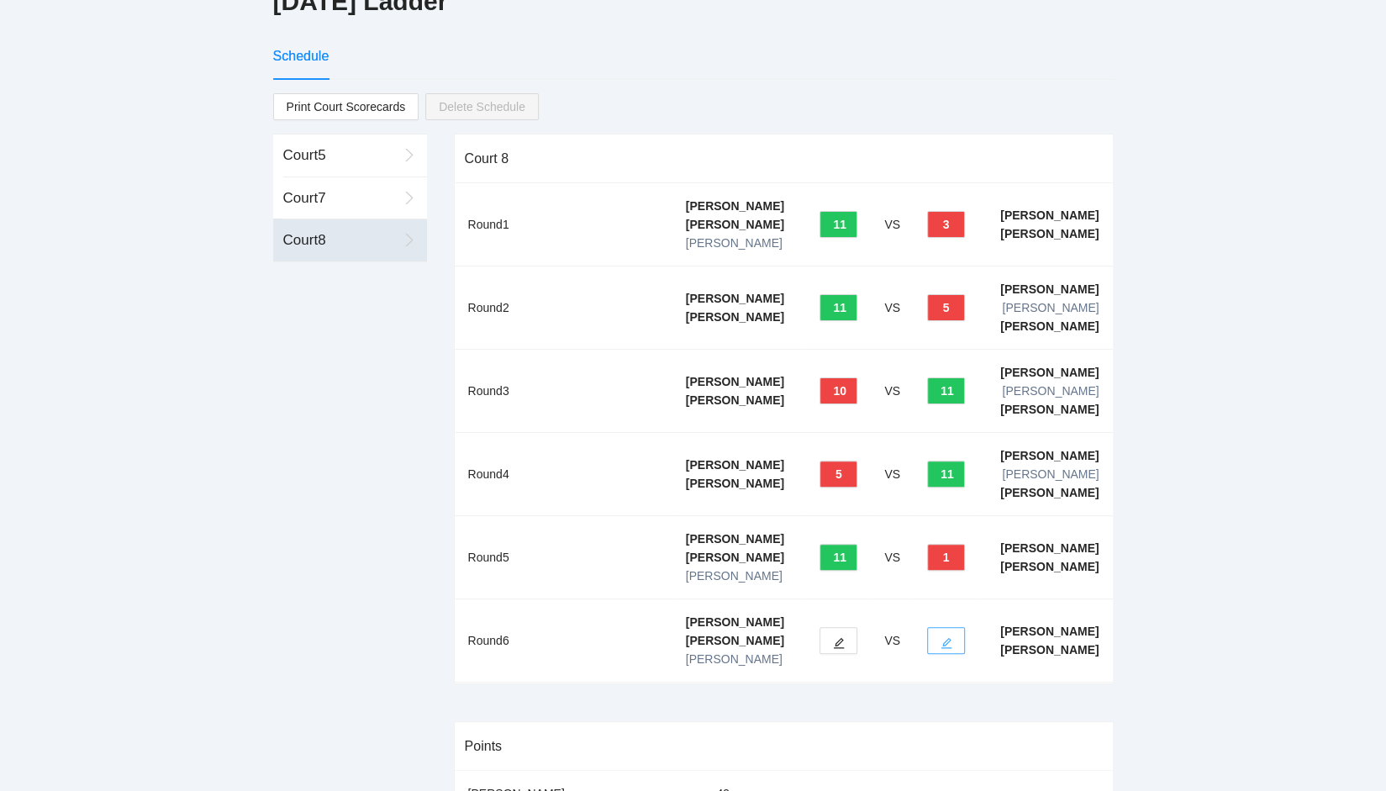
click at [944, 641] on icon "edit" at bounding box center [947, 643] width 12 height 12
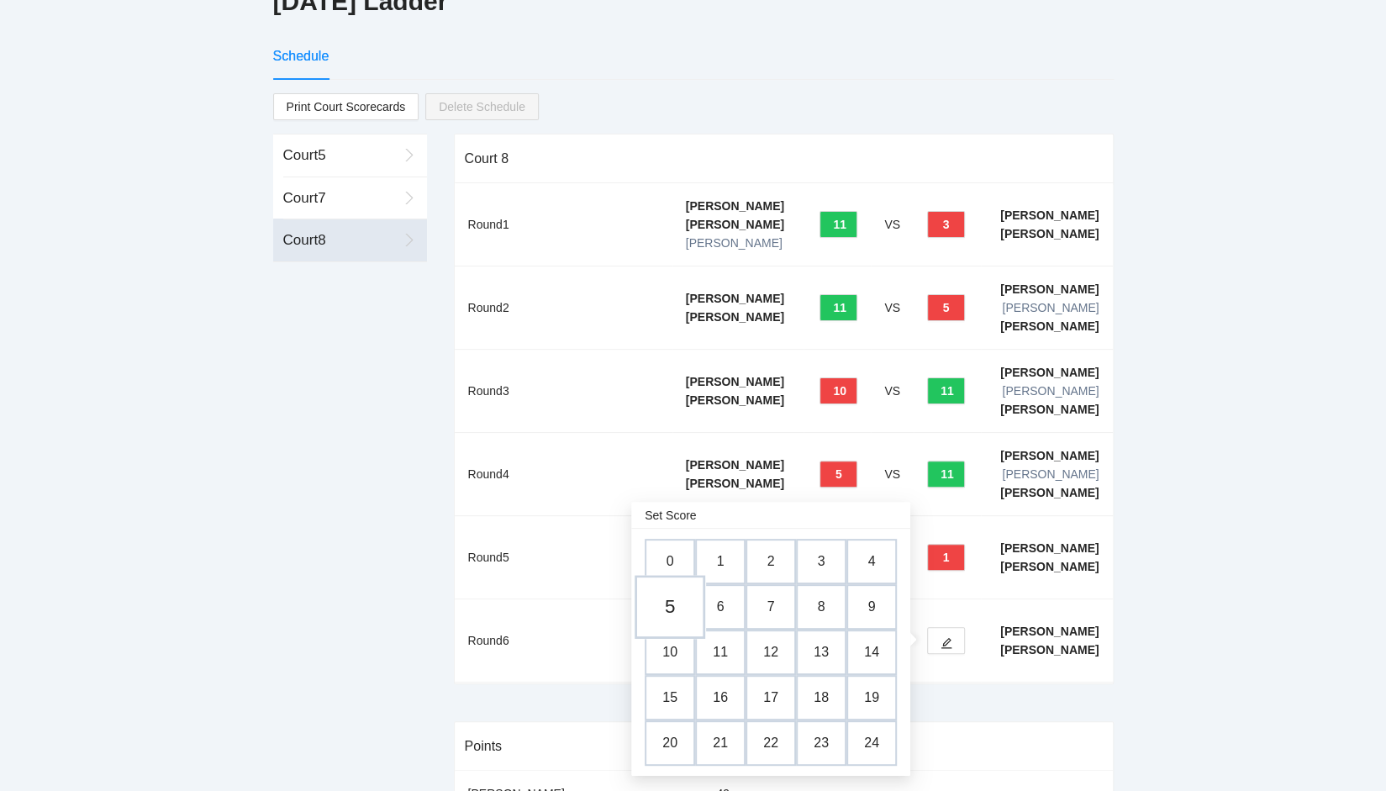
click at [670, 605] on td "5" at bounding box center [670, 608] width 71 height 64
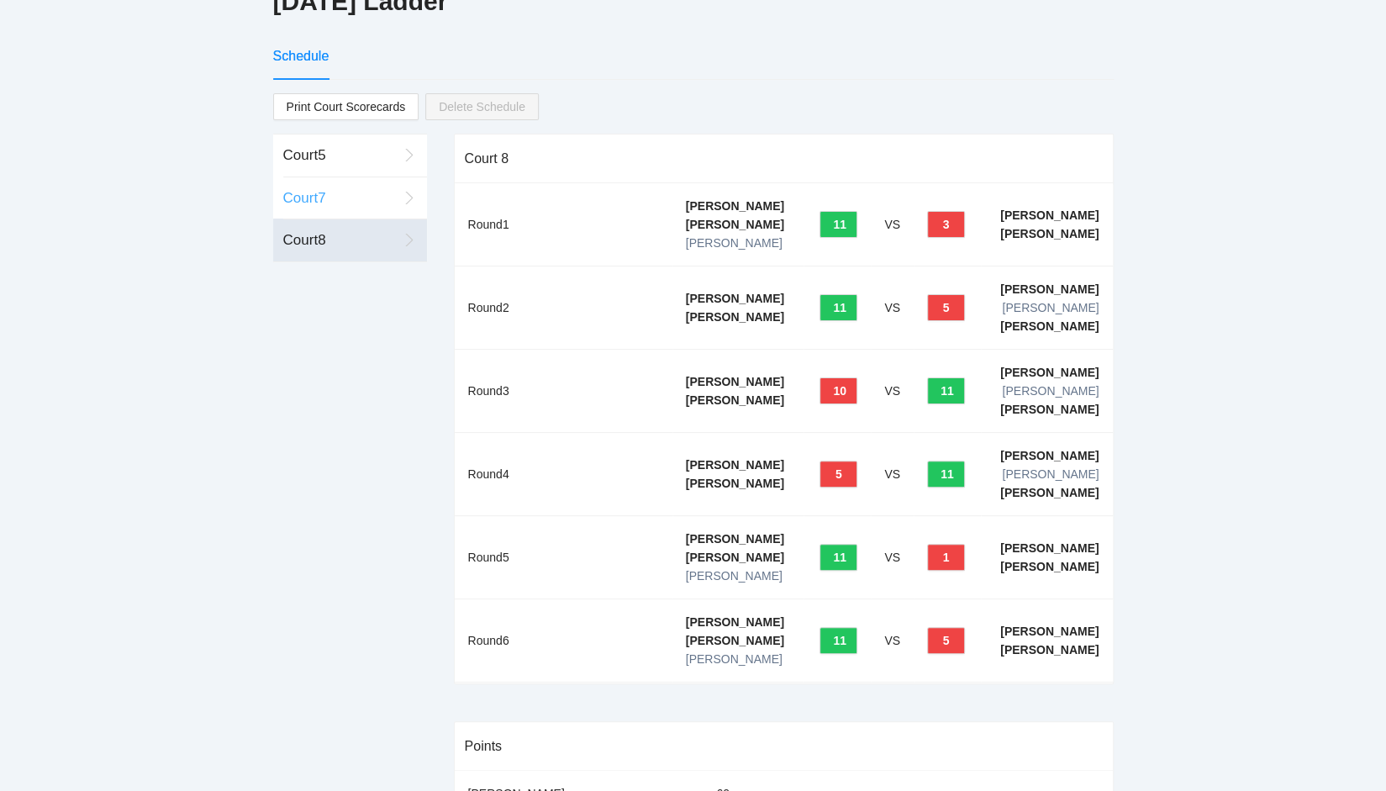
click at [331, 198] on div "Court 7" at bounding box center [340, 198] width 114 height 22
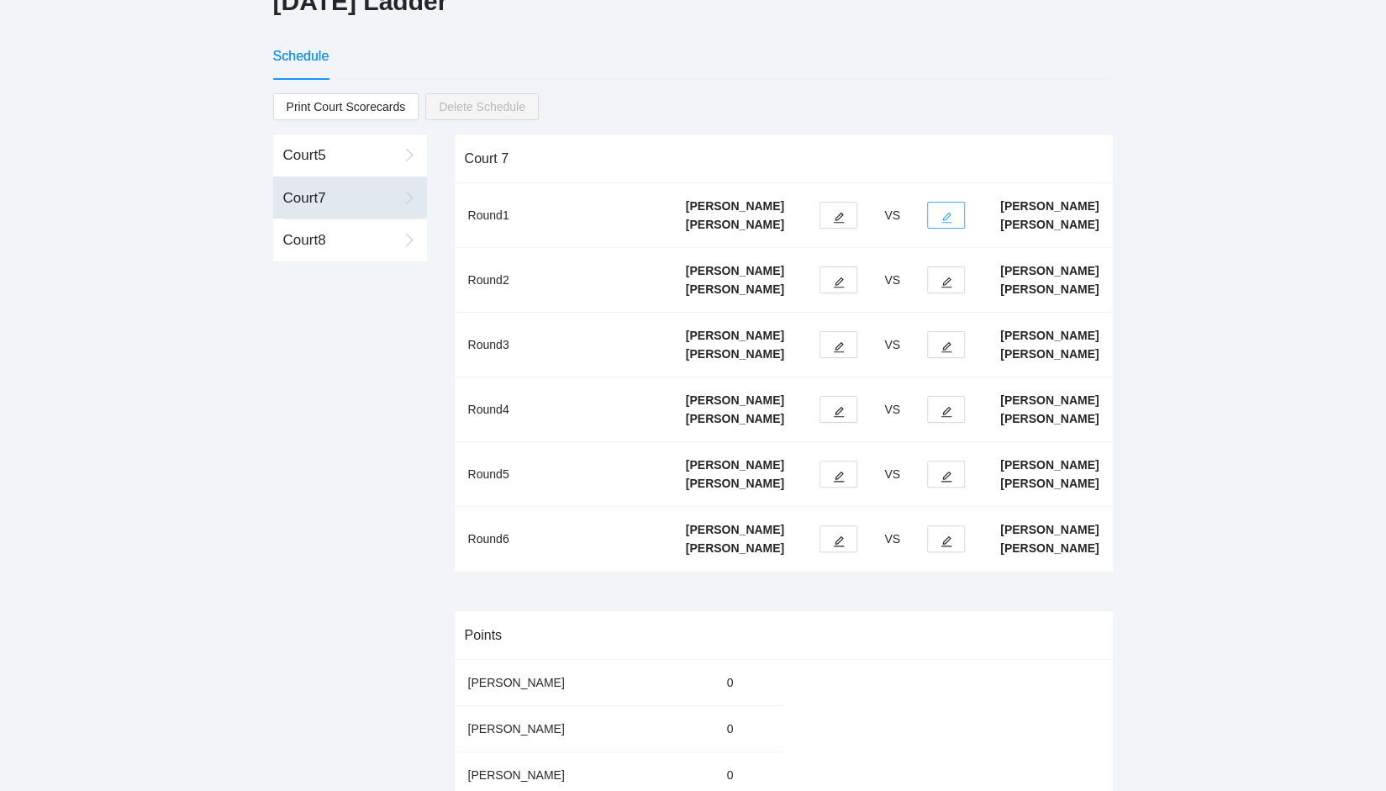
click at [952, 221] on button "button" at bounding box center [946, 215] width 38 height 27
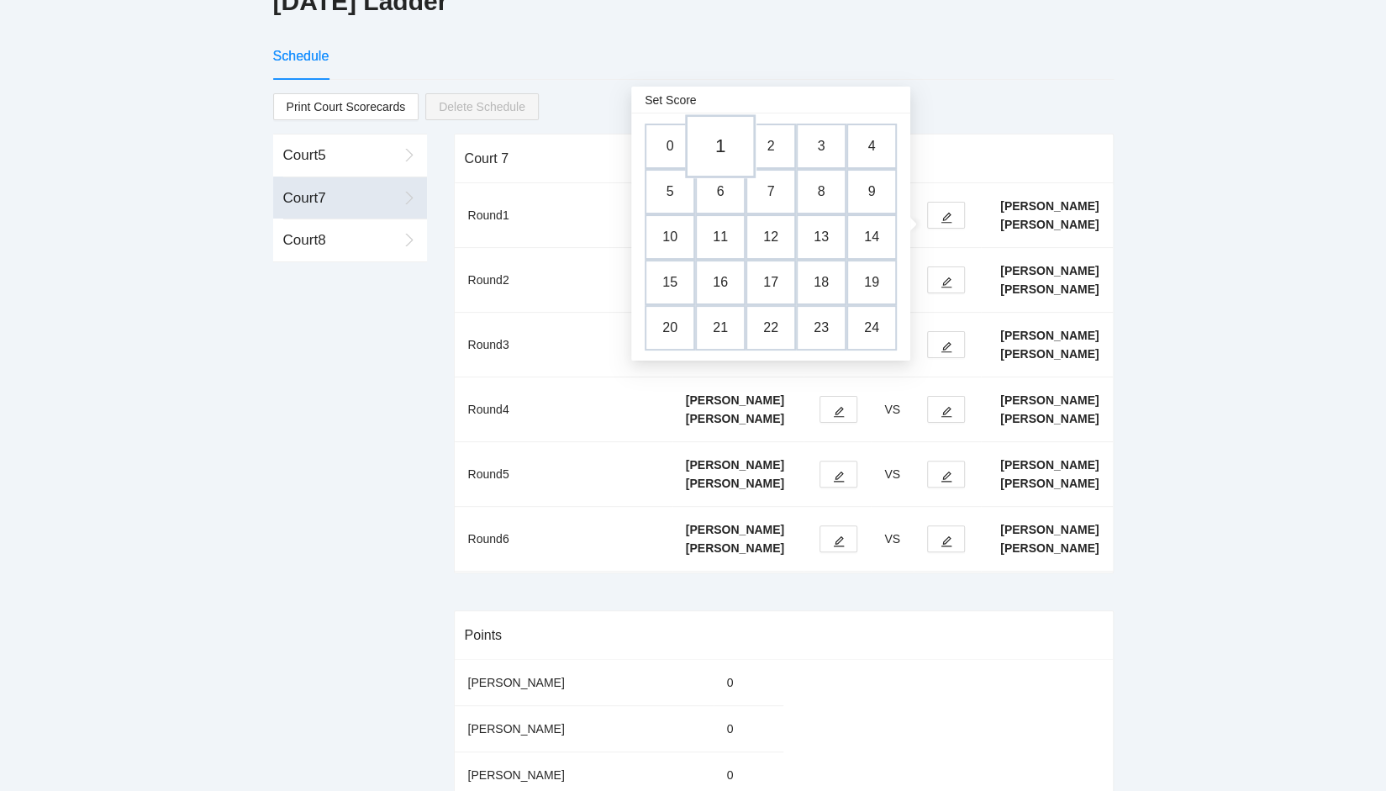
click at [715, 152] on td "1" at bounding box center [720, 147] width 71 height 64
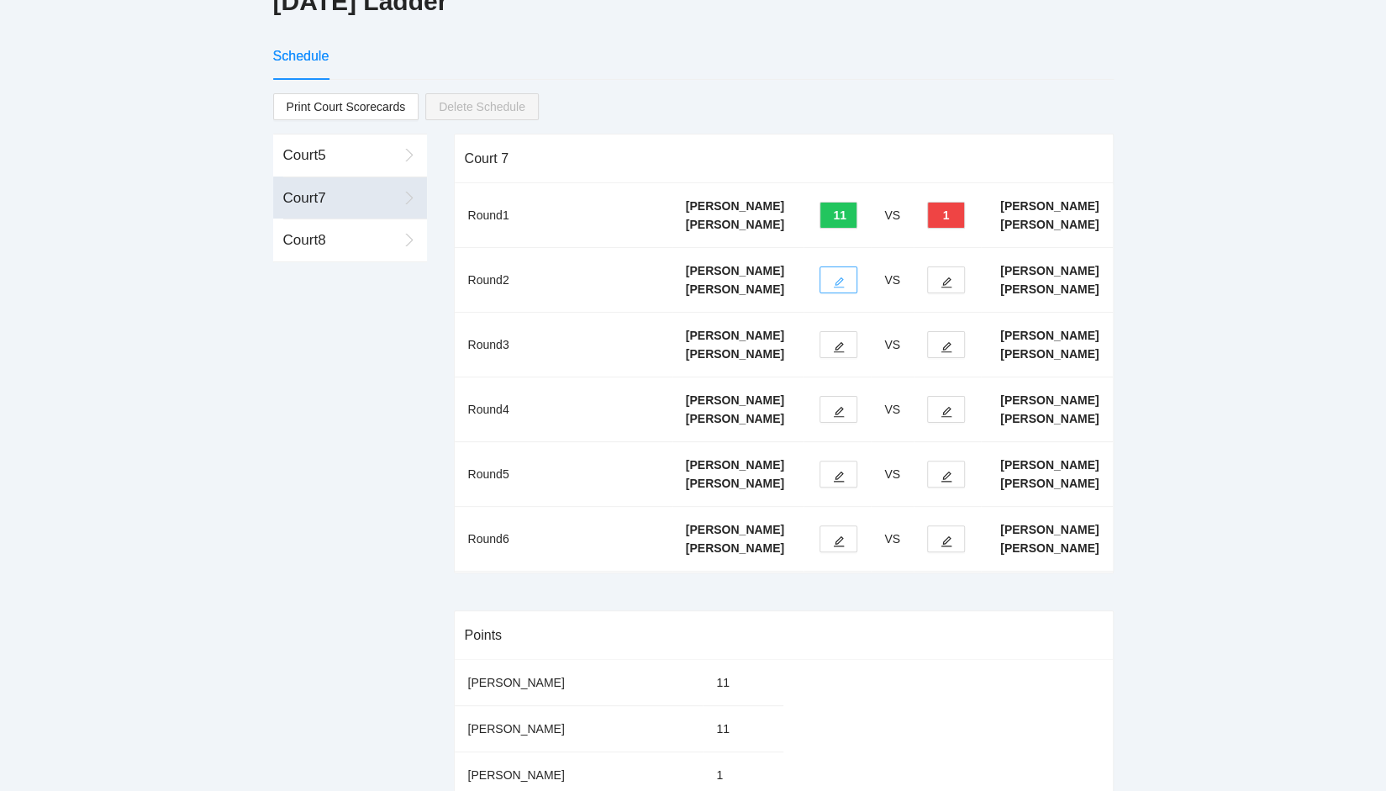
click at [841, 288] on icon "edit" at bounding box center [839, 283] width 12 height 12
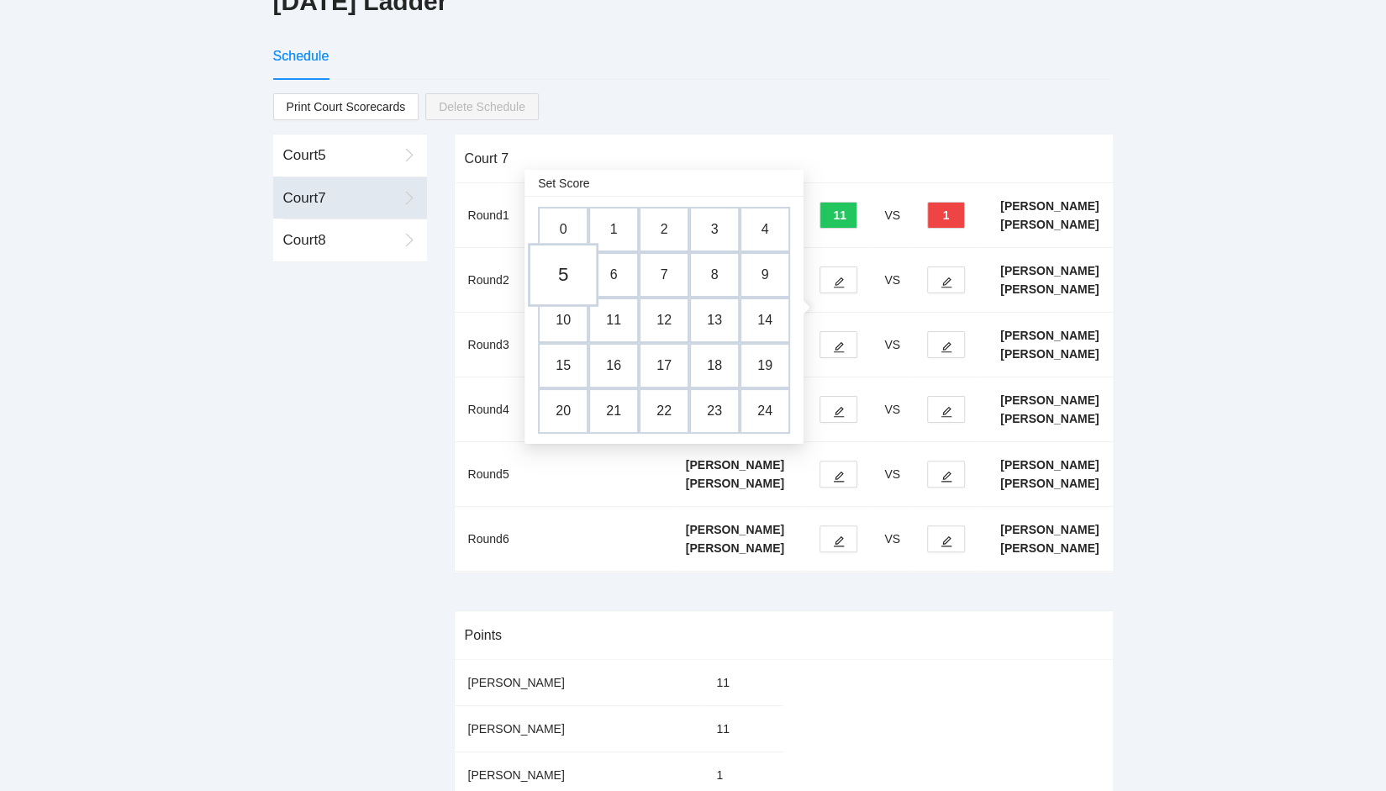
click at [563, 277] on td "5" at bounding box center [563, 276] width 71 height 64
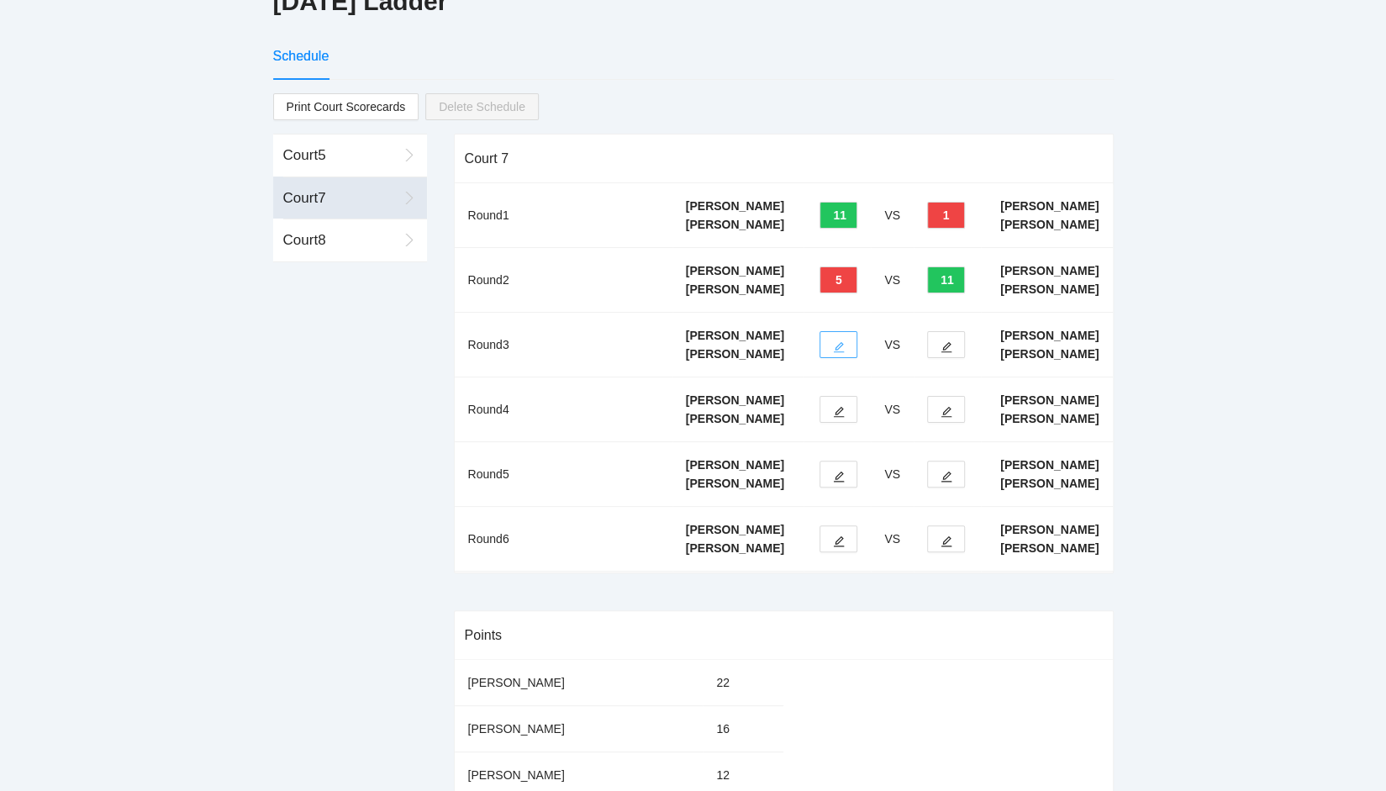
click at [837, 353] on icon "edit" at bounding box center [839, 347] width 12 height 12
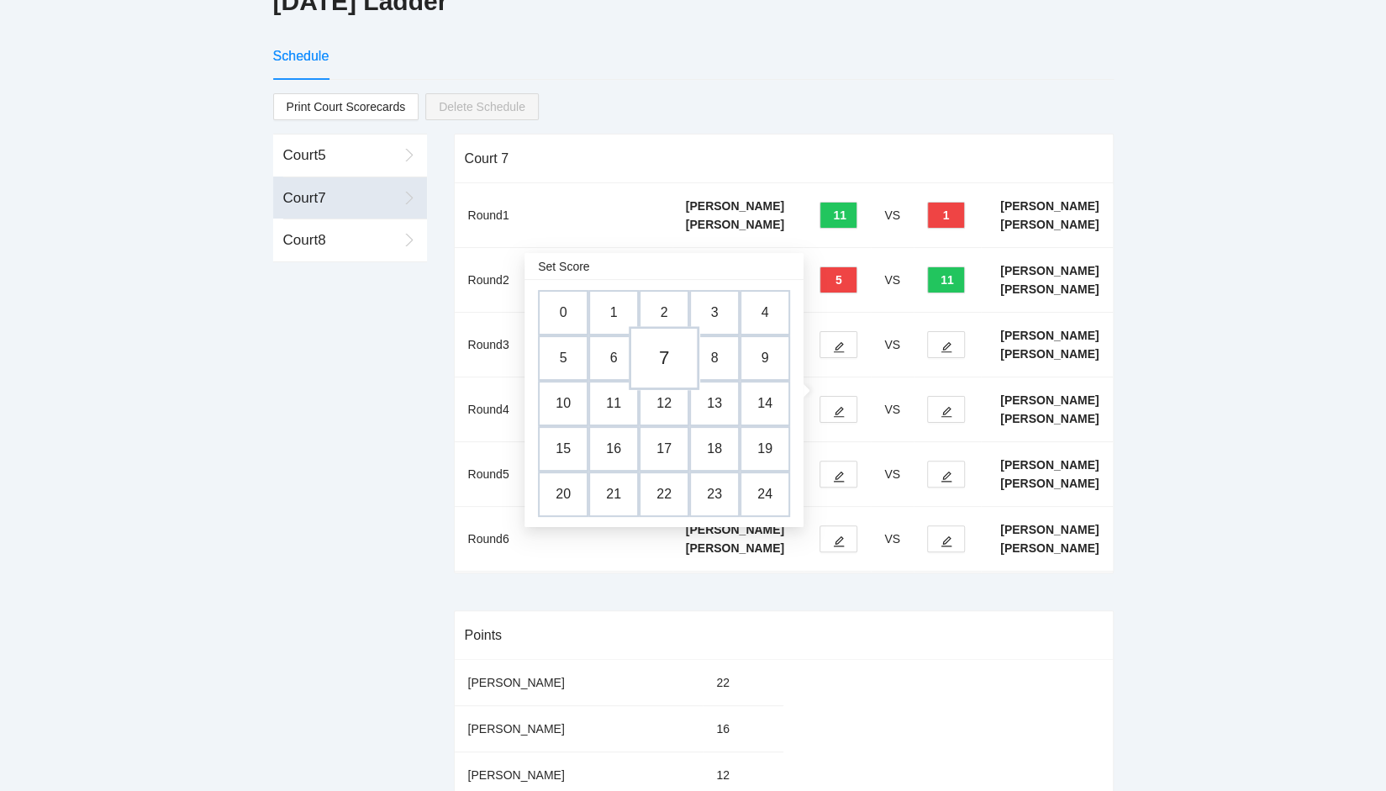
click at [662, 361] on td "7" at bounding box center [664, 359] width 71 height 64
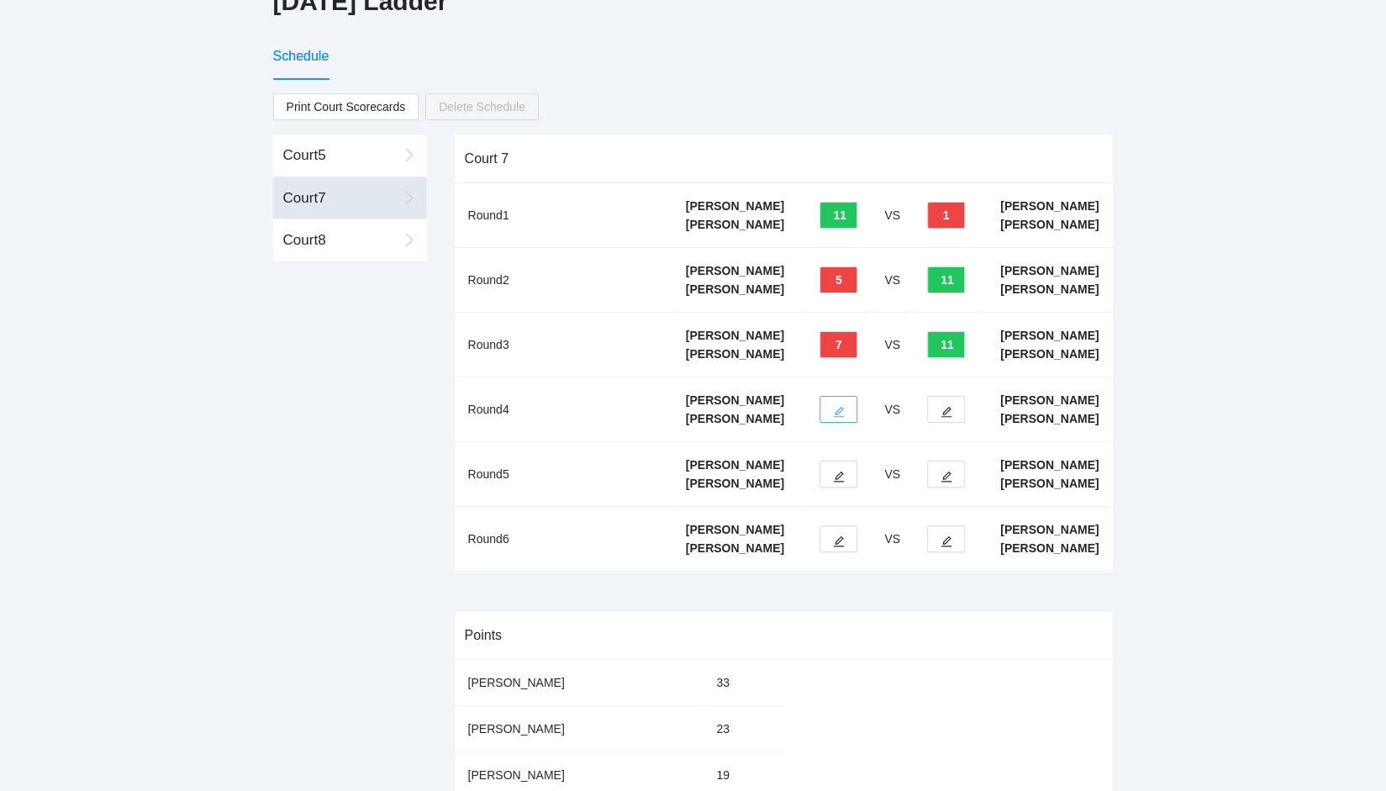
click at [836, 423] on button "button" at bounding box center [839, 409] width 38 height 27
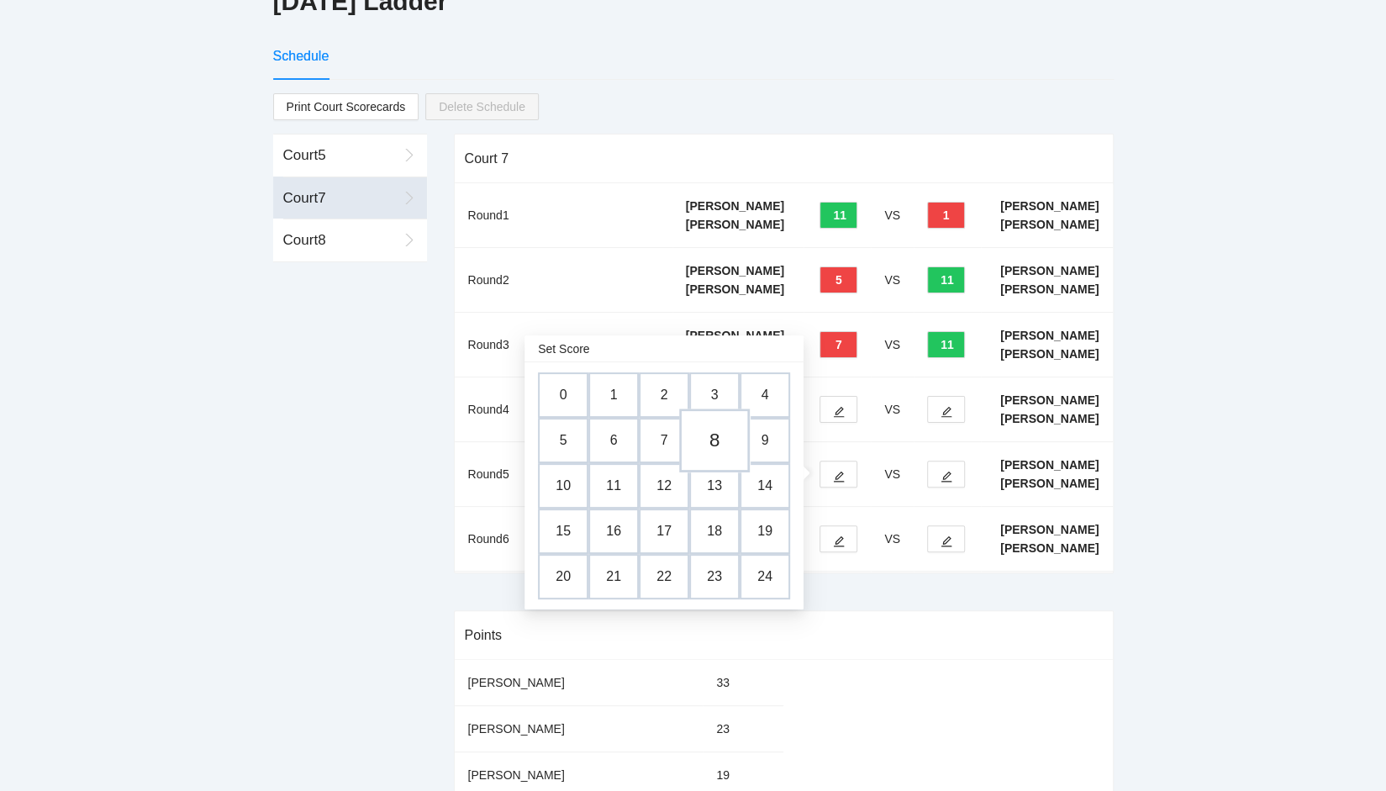
click at [709, 438] on td "8" at bounding box center [714, 441] width 71 height 64
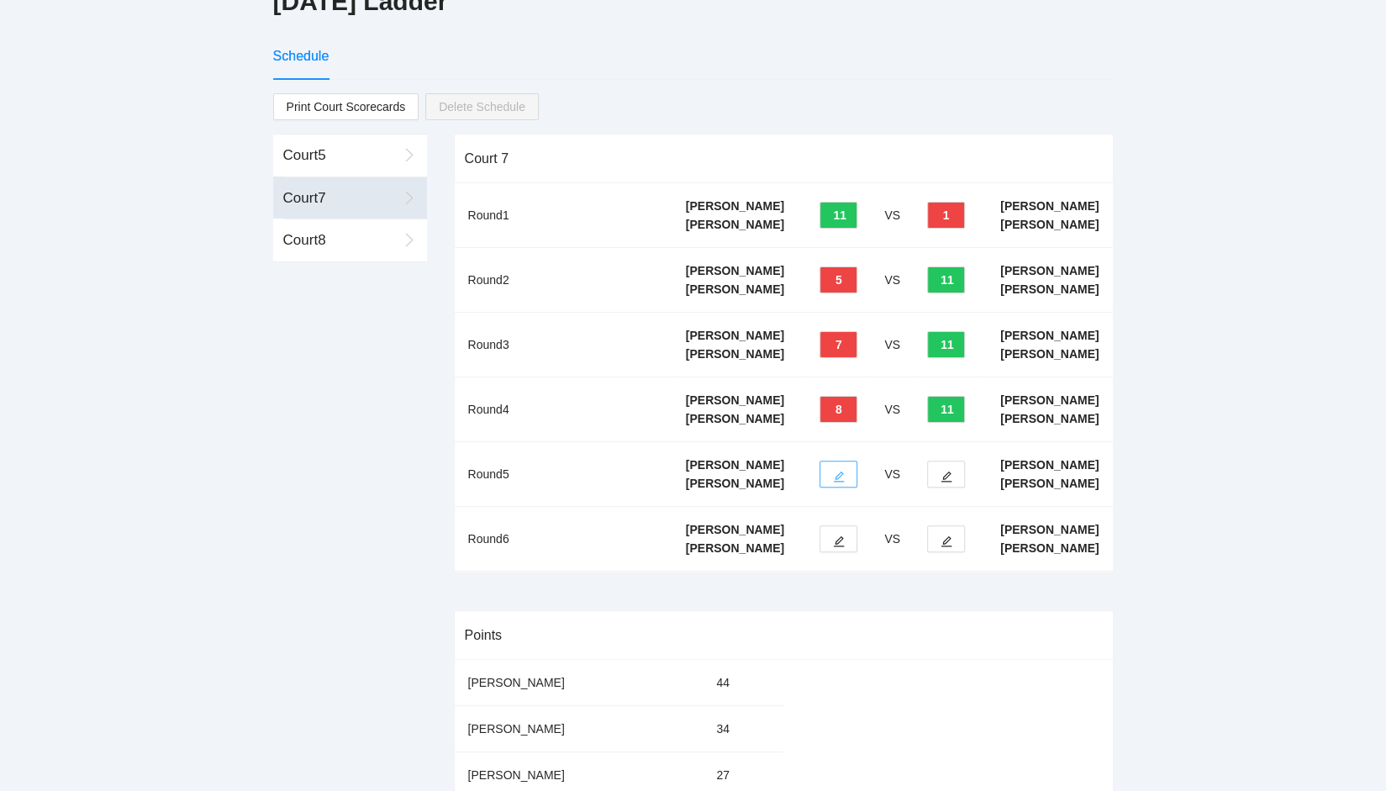
click at [836, 482] on span "edit" at bounding box center [839, 476] width 12 height 13
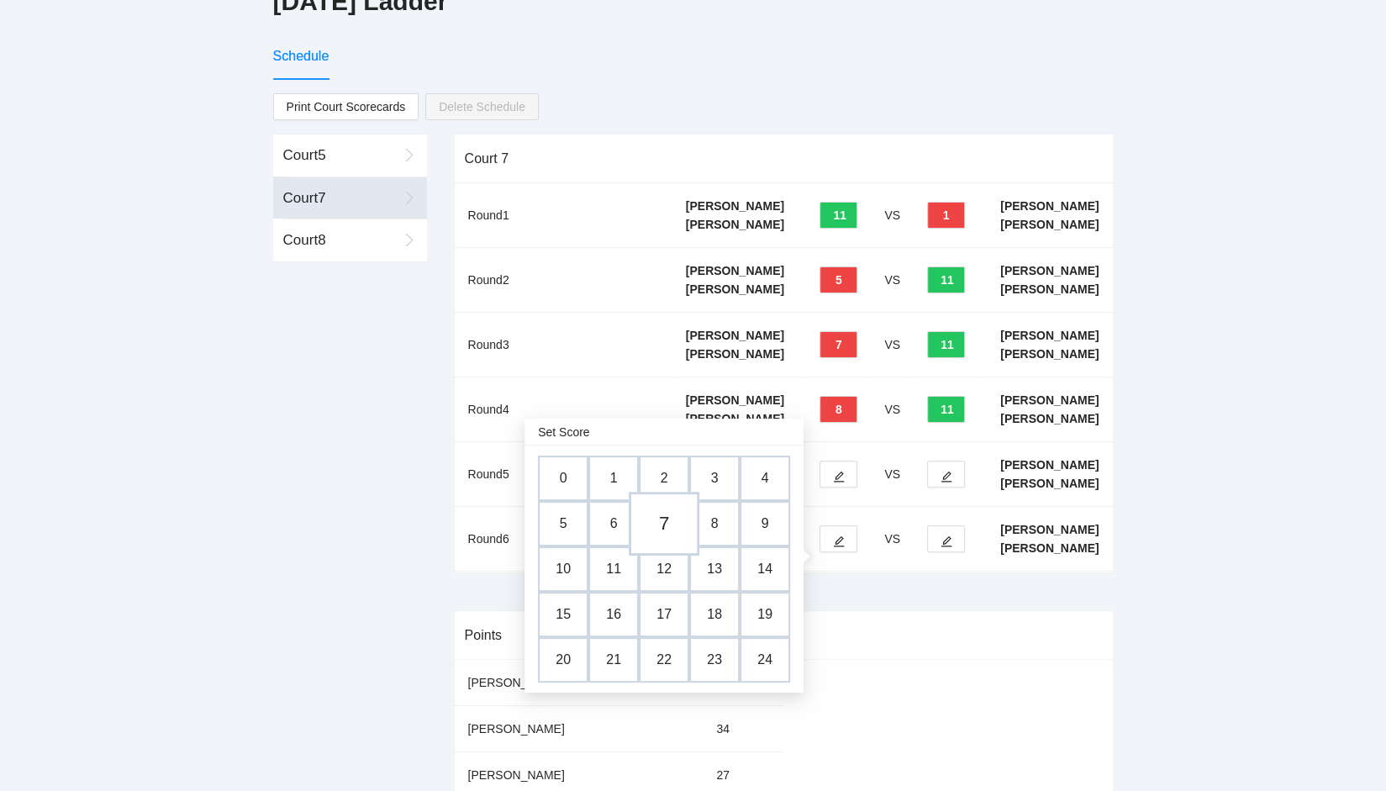
click at [652, 510] on td "7" at bounding box center [664, 525] width 71 height 64
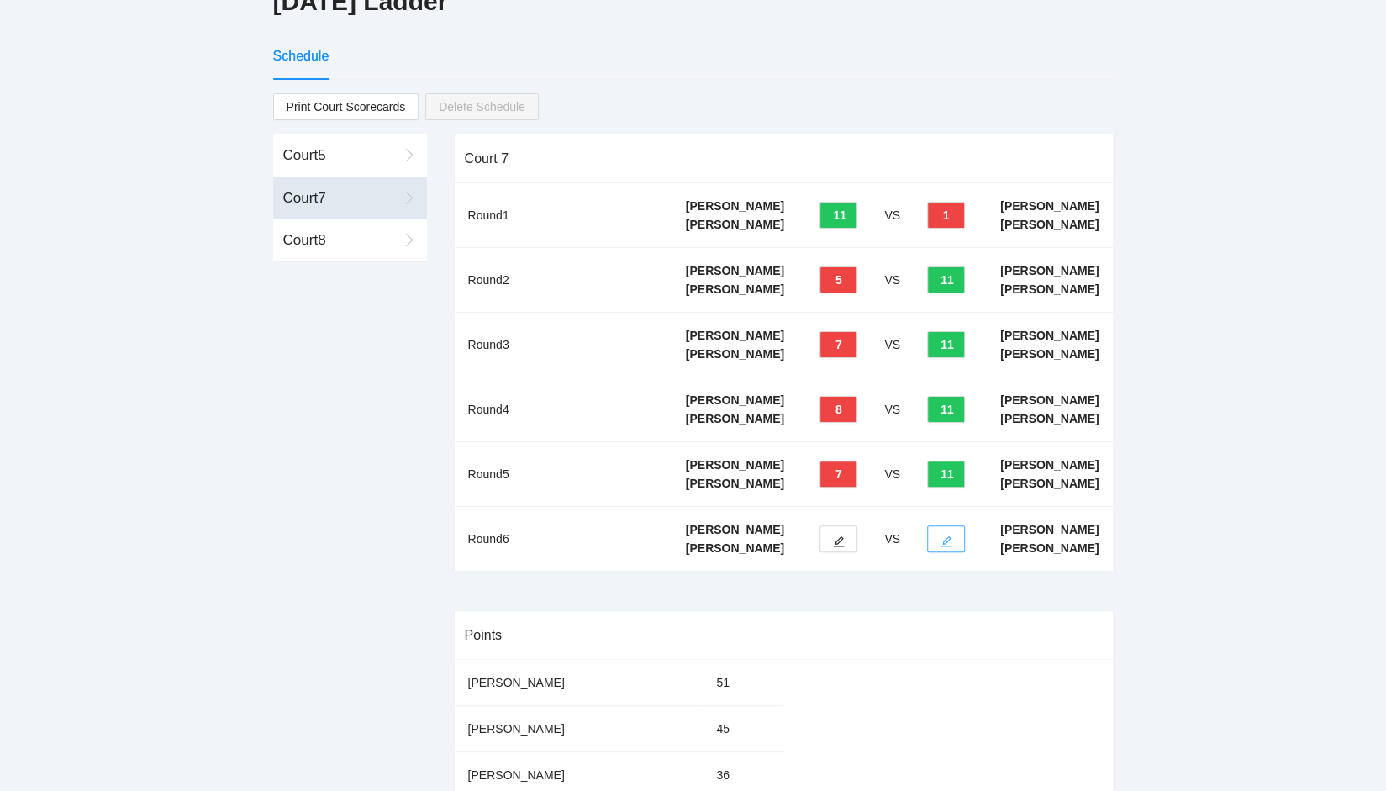
click at [956, 552] on button "button" at bounding box center [946, 538] width 38 height 27
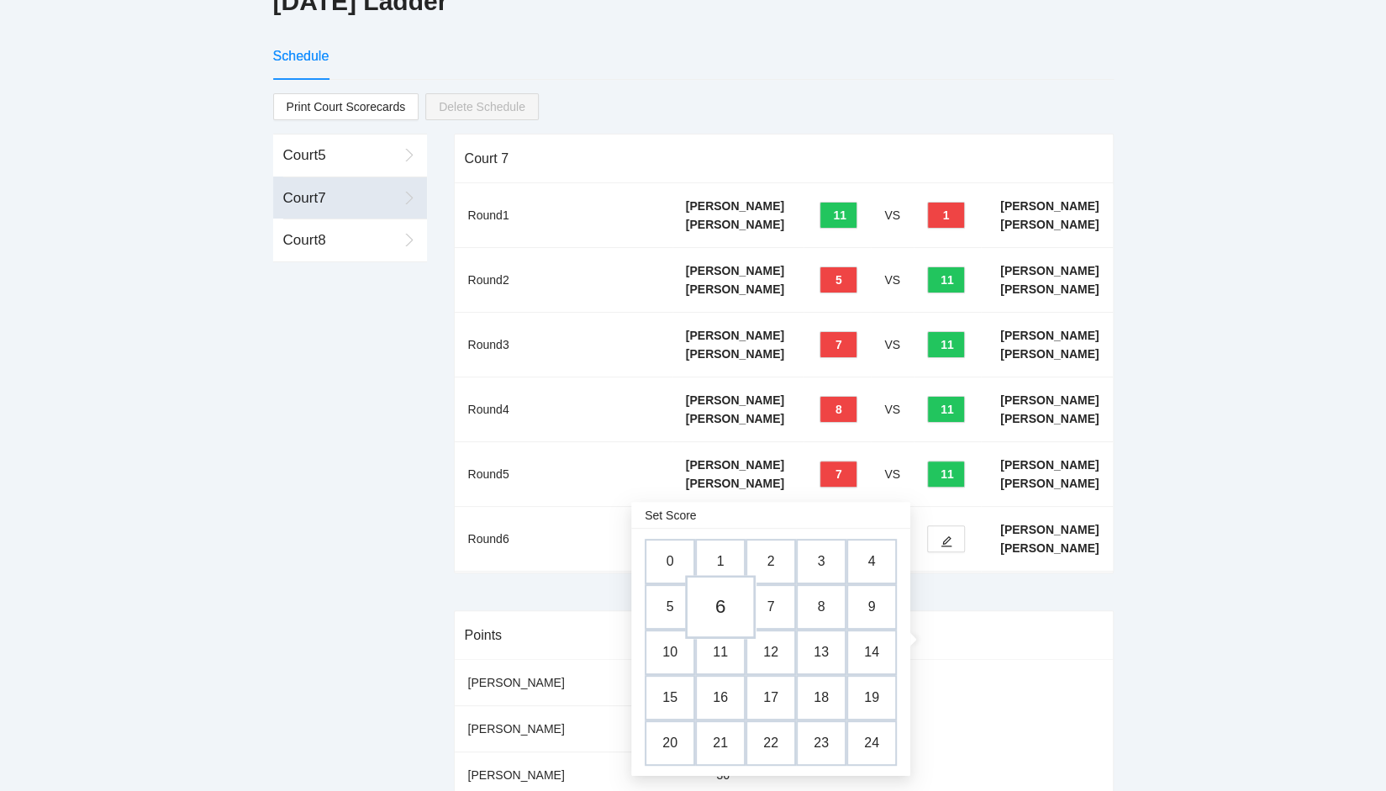
click at [721, 604] on td "6" at bounding box center [720, 608] width 71 height 64
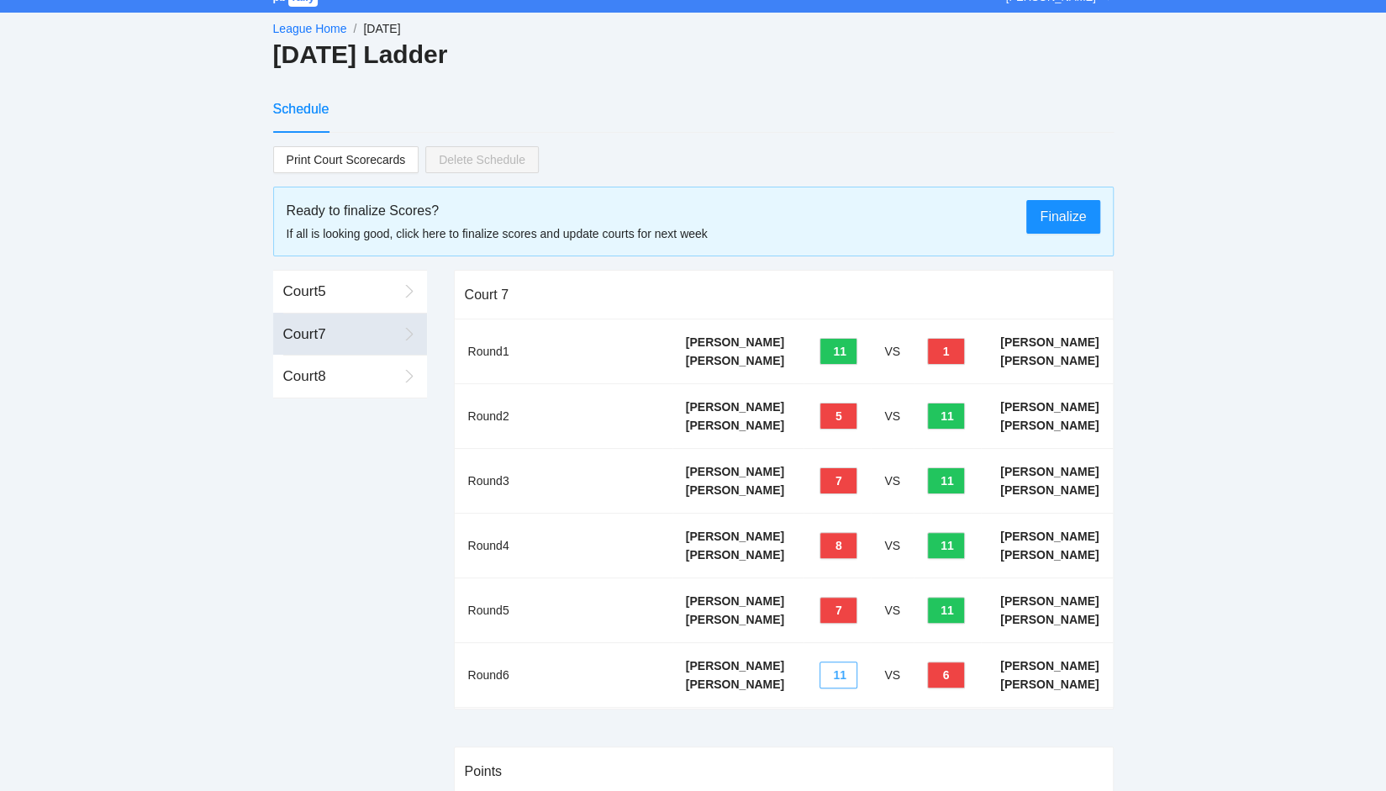
scroll to position [0, 0]
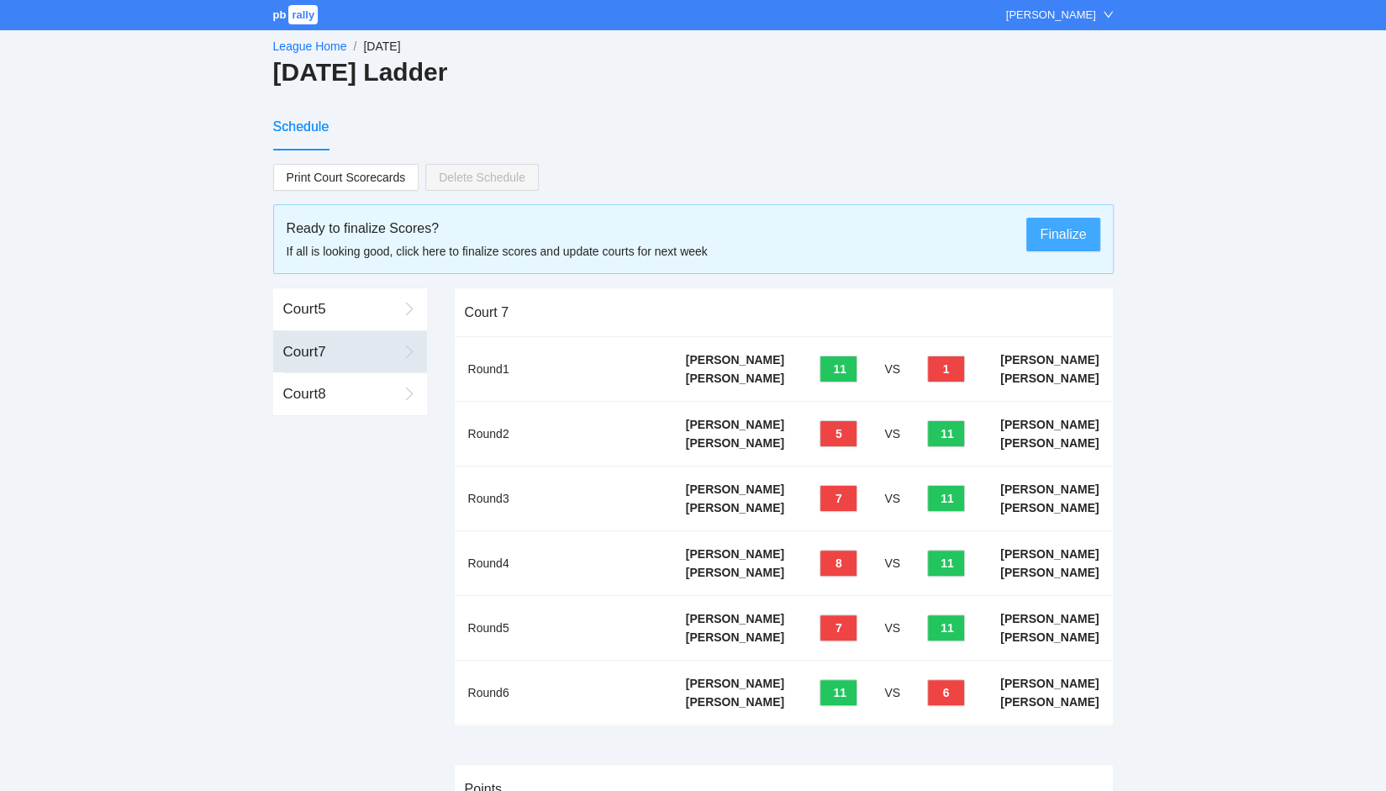
click at [1066, 234] on span "Finalize" at bounding box center [1063, 234] width 46 height 21
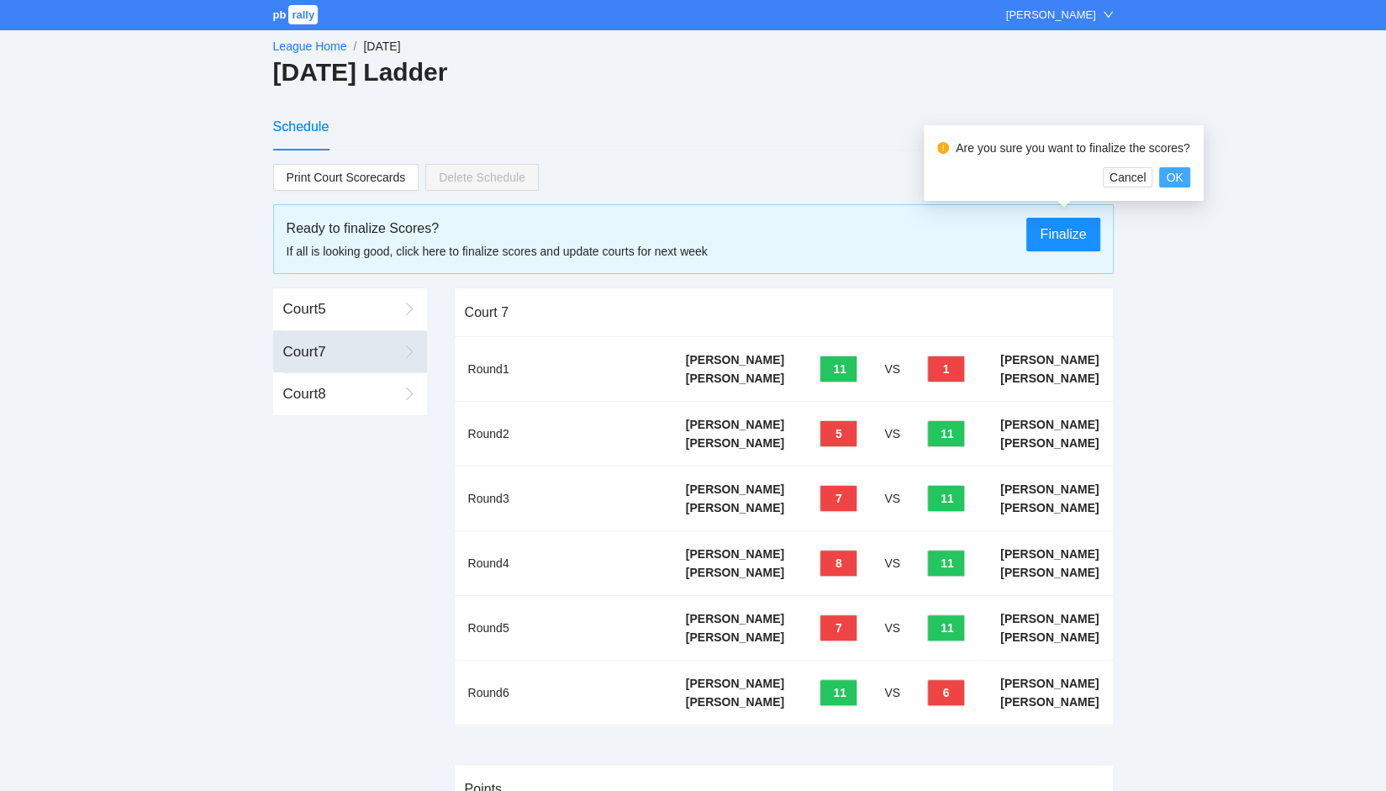
click at [1173, 177] on span "OK" at bounding box center [1174, 177] width 17 height 18
click at [1173, 177] on body "pb rally Jo Marie Holzhammer League Home / Oct 06 / Monday Ladder Schedule Prin…" at bounding box center [693, 395] width 1386 height 791
